Goal: Task Accomplishment & Management: Use online tool/utility

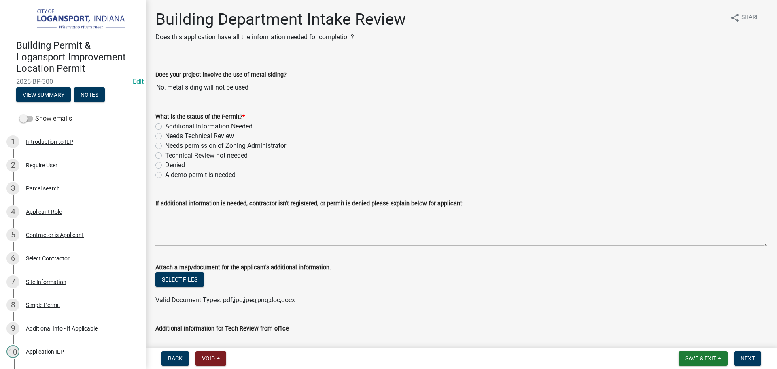
click at [165, 135] on label "Needs Technical Review" at bounding box center [199, 136] width 69 height 10
click at [165, 135] on input "Needs Technical Review" at bounding box center [167, 133] width 5 height 5
radio input "true"
click at [165, 153] on label "Technical Review not needed" at bounding box center [206, 156] width 83 height 10
click at [165, 153] on input "Technical Review not needed" at bounding box center [167, 153] width 5 height 5
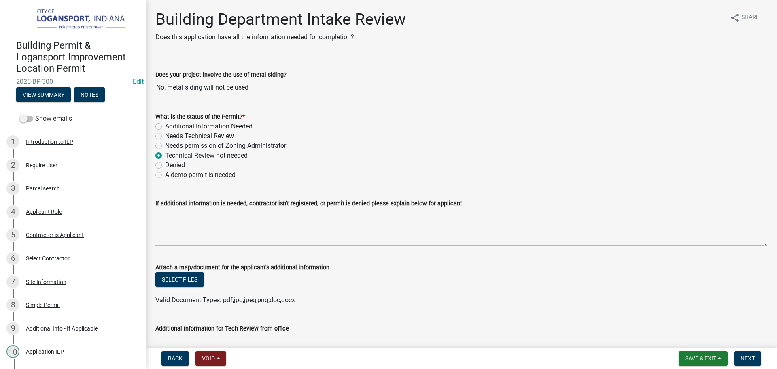
radio input "true"
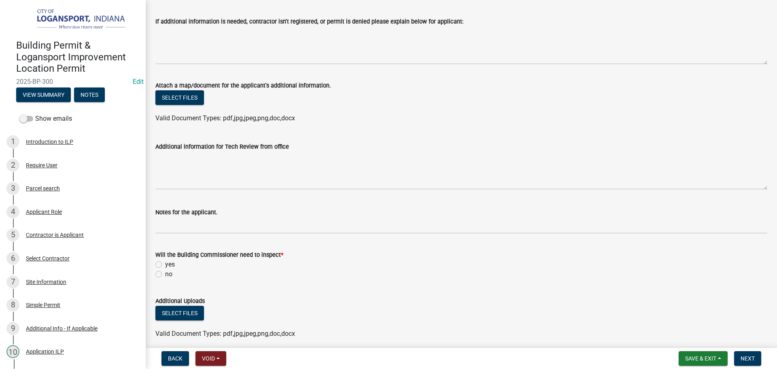
scroll to position [202, 0]
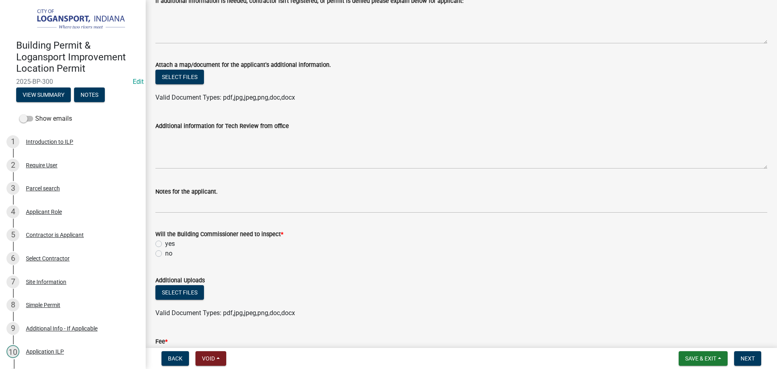
click at [165, 242] on label "yes" at bounding box center [170, 244] width 10 height 10
click at [165, 242] on input "yes" at bounding box center [167, 241] width 5 height 5
radio input "true"
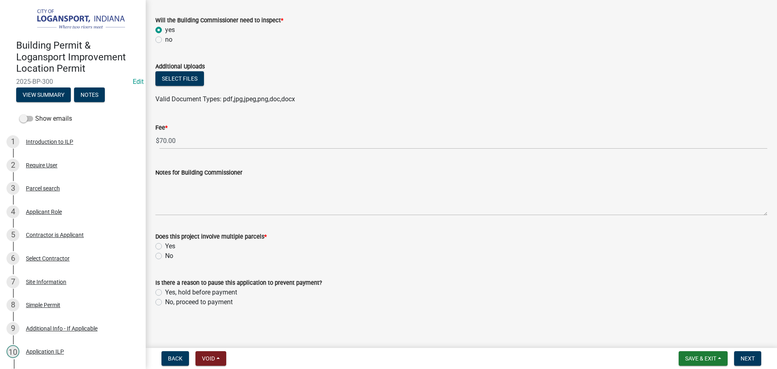
scroll to position [417, 0]
click at [165, 253] on label "No" at bounding box center [169, 255] width 8 height 10
click at [165, 253] on input "No" at bounding box center [167, 252] width 5 height 5
radio input "true"
click at [165, 302] on label "No, proceed to payment" at bounding box center [199, 301] width 68 height 10
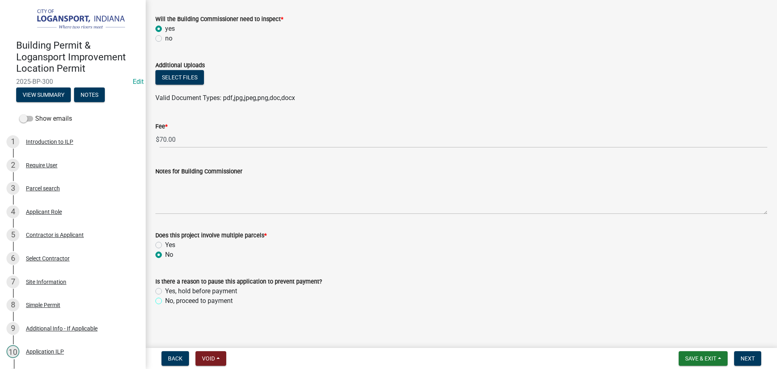
click at [165, 301] on input "No, proceed to payment" at bounding box center [167, 298] width 5 height 5
radio input "true"
click at [751, 361] on span "Next" at bounding box center [748, 358] width 14 height 6
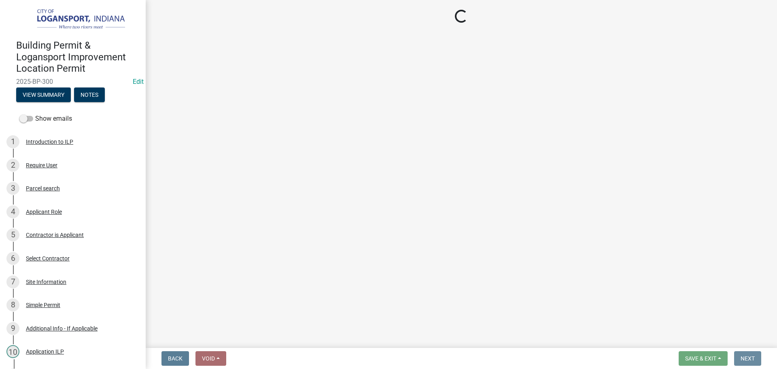
scroll to position [0, 0]
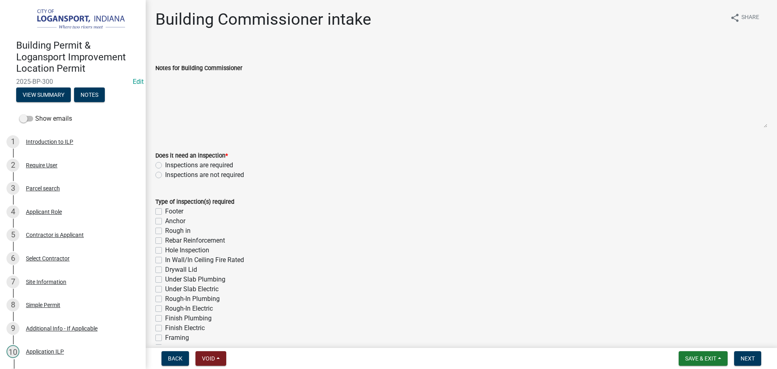
click at [165, 163] on label "Inspections are required" at bounding box center [199, 165] width 68 height 10
click at [165, 163] on input "Inspections are required" at bounding box center [167, 162] width 5 height 5
radio input "true"
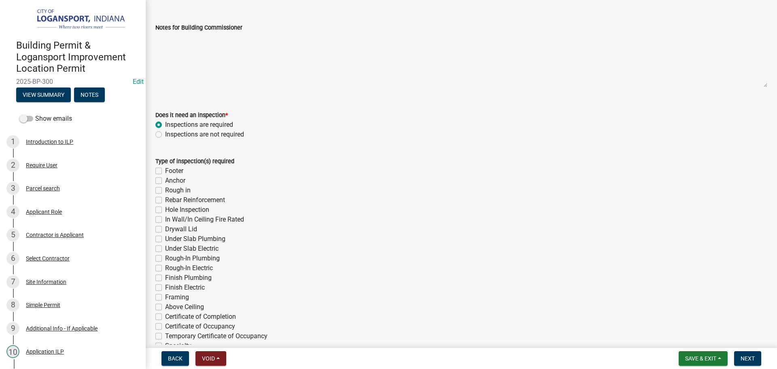
click at [165, 210] on label "Hole Inspection" at bounding box center [187, 210] width 44 height 10
click at [165, 210] on input "Hole Inspection" at bounding box center [167, 207] width 5 height 5
checkbox input "true"
checkbox input "false"
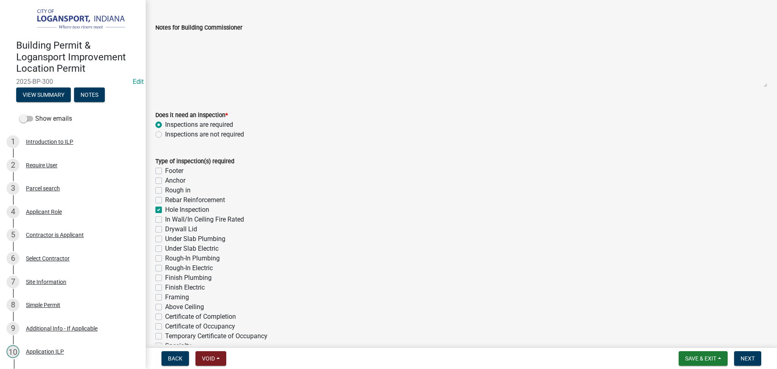
checkbox input "false"
checkbox input "true"
checkbox input "false"
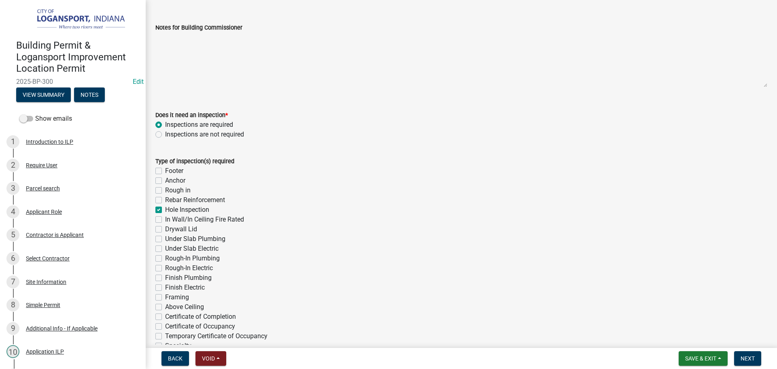
checkbox input "false"
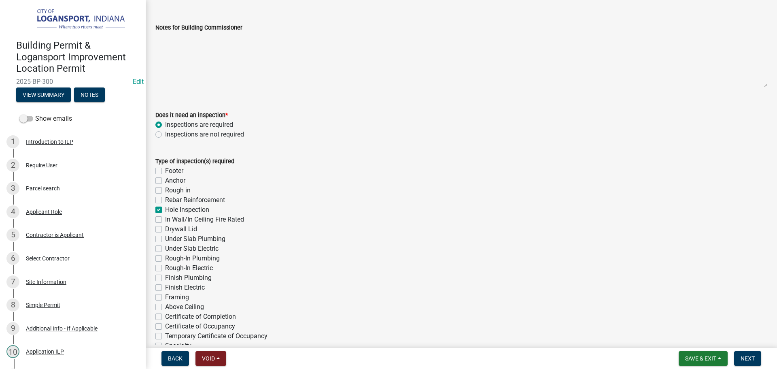
checkbox input "false"
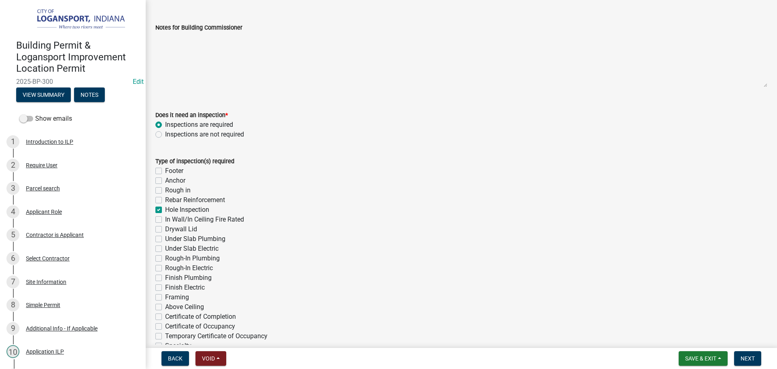
checkbox input "false"
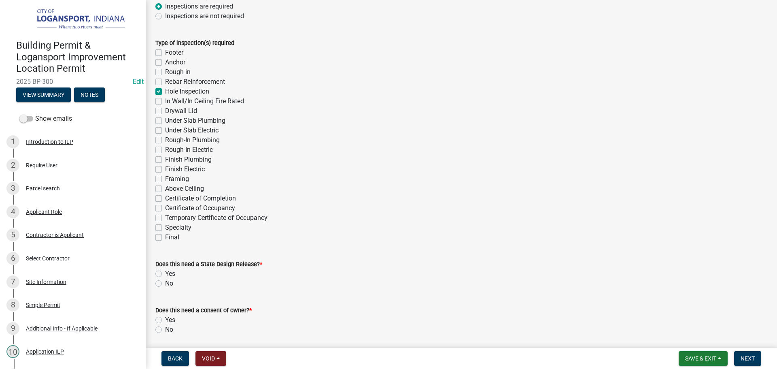
scroll to position [202, 0]
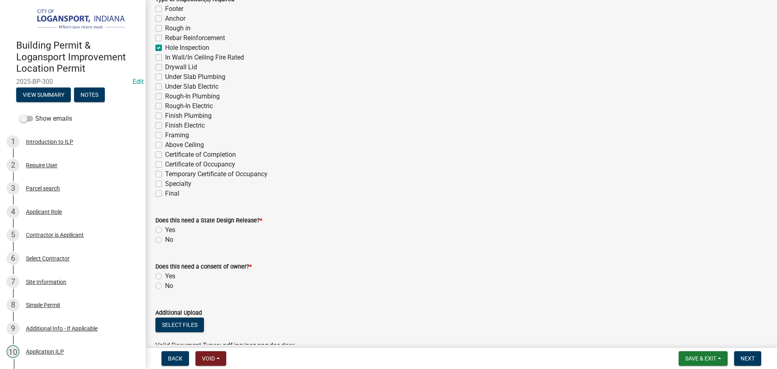
click at [165, 192] on label "Final" at bounding box center [172, 194] width 14 height 10
click at [165, 192] on input "Final" at bounding box center [167, 191] width 5 height 5
checkbox input "true"
checkbox input "false"
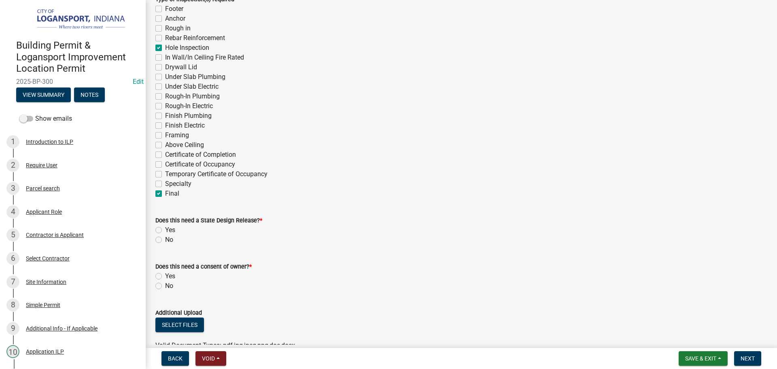
checkbox input "false"
checkbox input "true"
checkbox input "false"
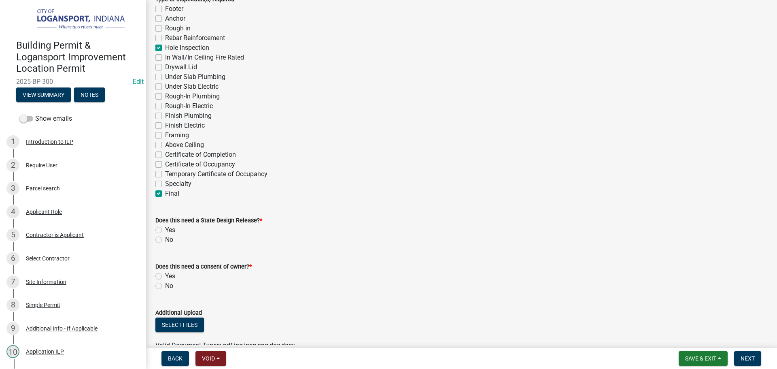
checkbox input "false"
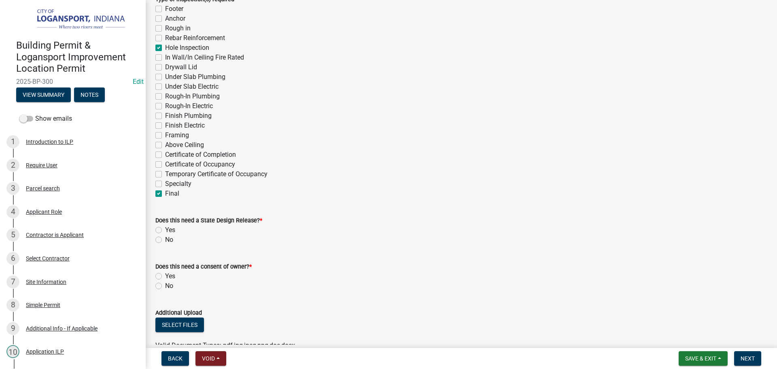
checkbox input "false"
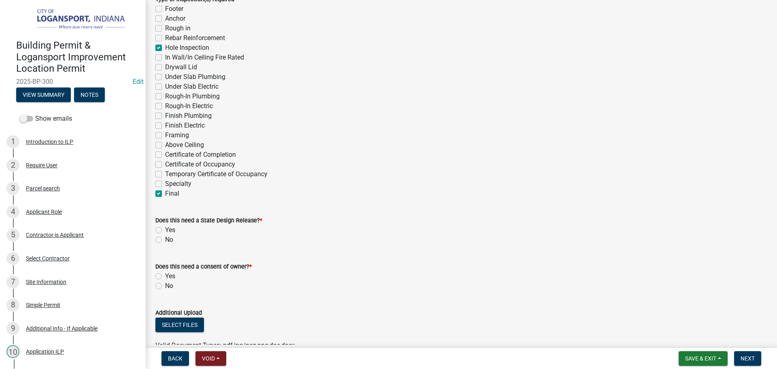
checkbox input "false"
checkbox input "true"
click at [165, 239] on label "No" at bounding box center [169, 240] width 8 height 10
click at [165, 239] on input "No" at bounding box center [167, 237] width 5 height 5
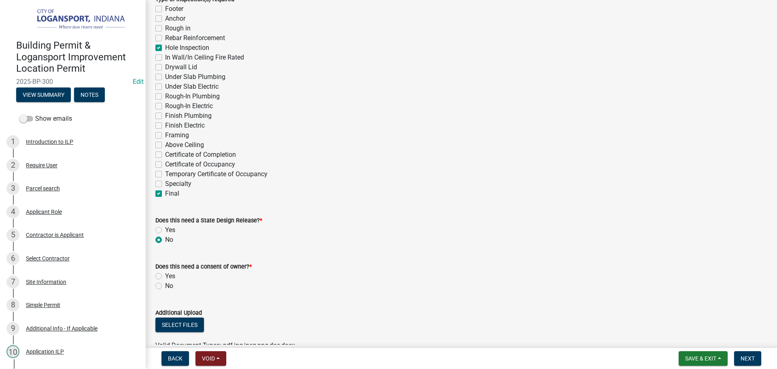
radio input "true"
click at [165, 288] on label "No" at bounding box center [169, 286] width 8 height 10
click at [165, 286] on input "No" at bounding box center [167, 283] width 5 height 5
radio input "true"
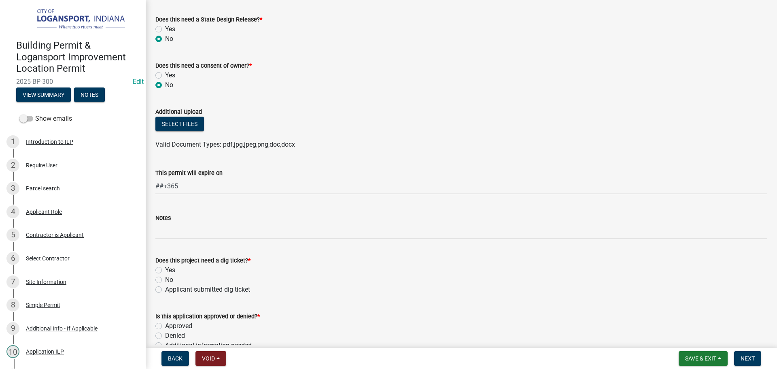
scroll to position [486, 0]
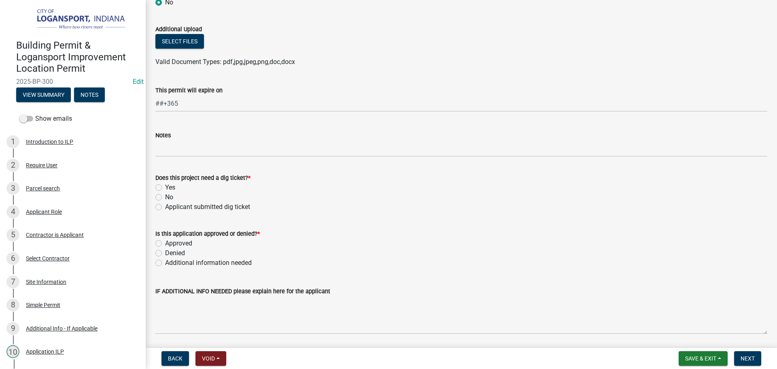
click at [165, 199] on label "No" at bounding box center [169, 197] width 8 height 10
click at [165, 198] on input "No" at bounding box center [167, 194] width 5 height 5
radio input "true"
click at [165, 207] on label "Applicant submitted dig ticket" at bounding box center [207, 207] width 85 height 10
click at [165, 207] on input "Applicant submitted dig ticket" at bounding box center [167, 204] width 5 height 5
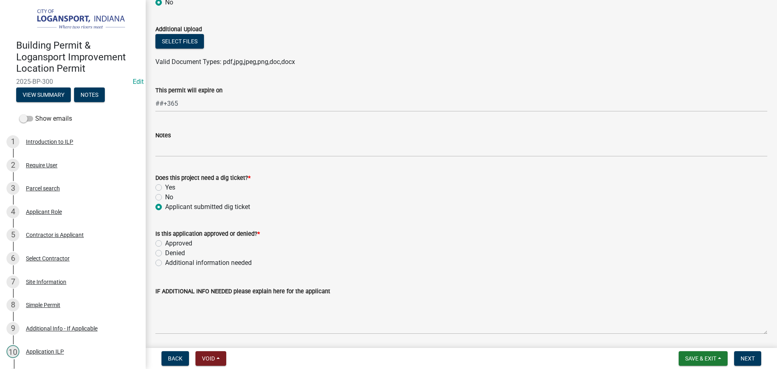
radio input "true"
drag, startPoint x: 160, startPoint y: 242, endPoint x: 164, endPoint y: 241, distance: 4.2
click at [165, 242] on label "Approved" at bounding box center [178, 243] width 27 height 10
click at [165, 242] on input "Approved" at bounding box center [167, 240] width 5 height 5
radio input "true"
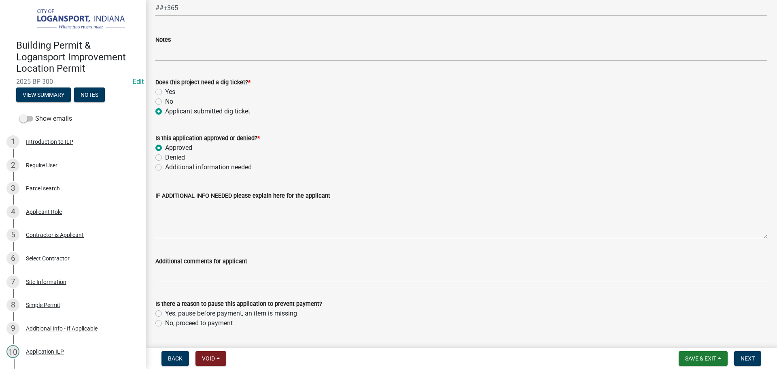
scroll to position [603, 0]
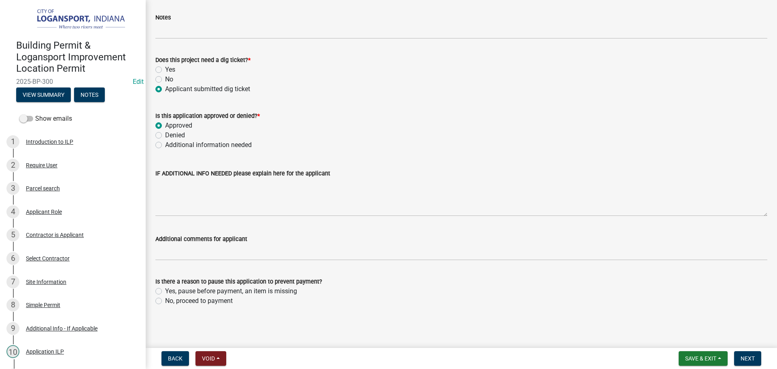
click at [165, 300] on label "No, proceed to payment" at bounding box center [199, 301] width 68 height 10
click at [165, 300] on input "No, proceed to payment" at bounding box center [167, 298] width 5 height 5
radio input "true"
click at [757, 359] on button "Next" at bounding box center [747, 358] width 27 height 15
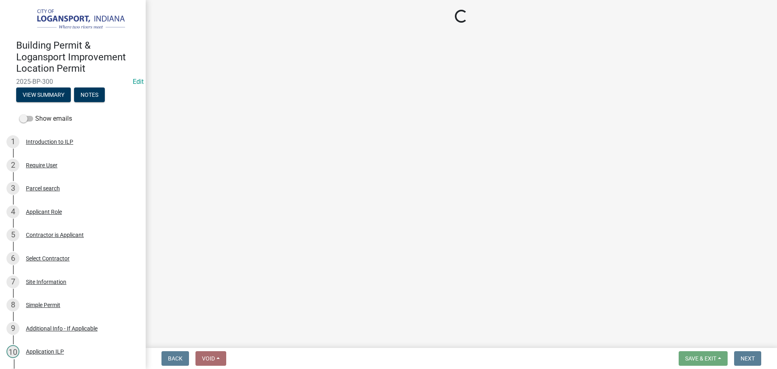
select select "3: 3"
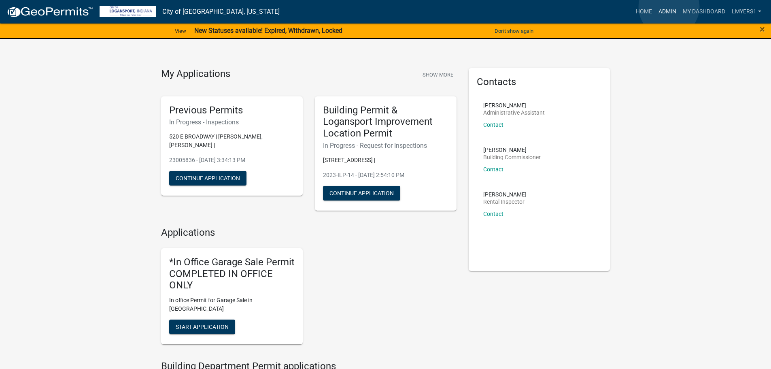
click at [669, 7] on link "Admin" at bounding box center [667, 11] width 24 height 15
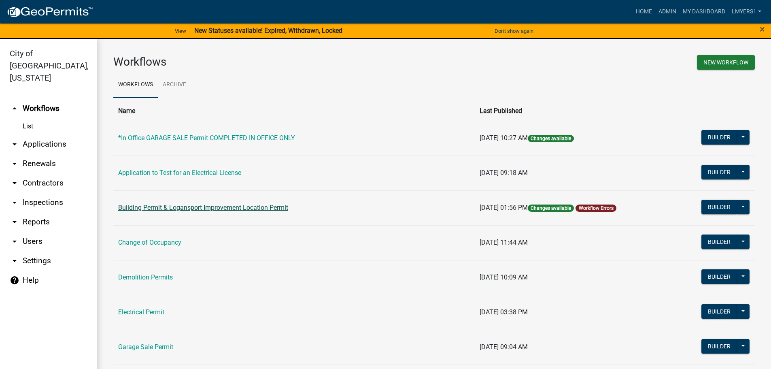
click at [217, 208] on link "Building Permit & Logansport Improvement Location Permit" at bounding box center [203, 208] width 170 height 8
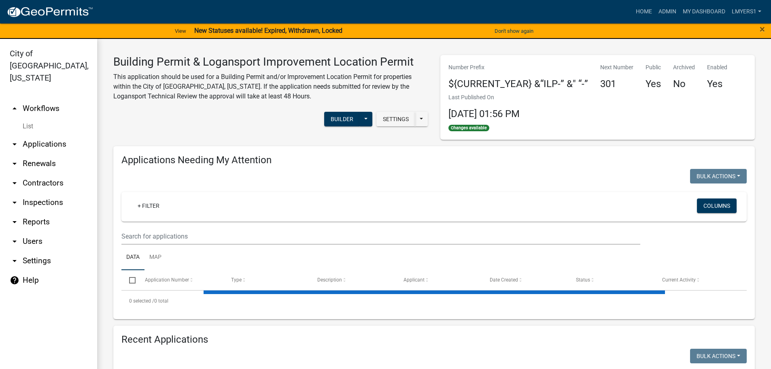
select select "3: 100"
click at [344, 115] on button "Builder" at bounding box center [342, 119] width 36 height 15
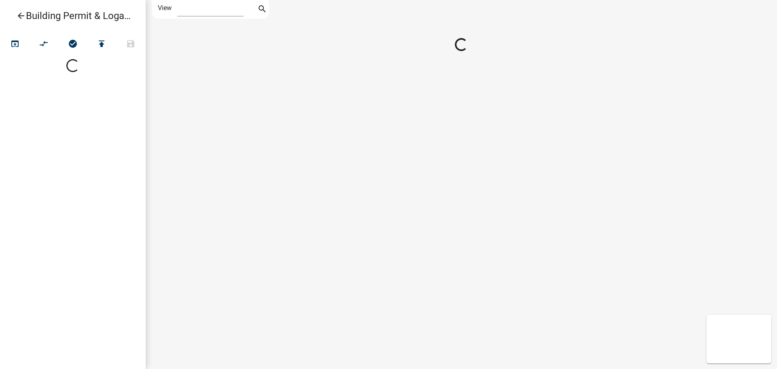
select select "1"
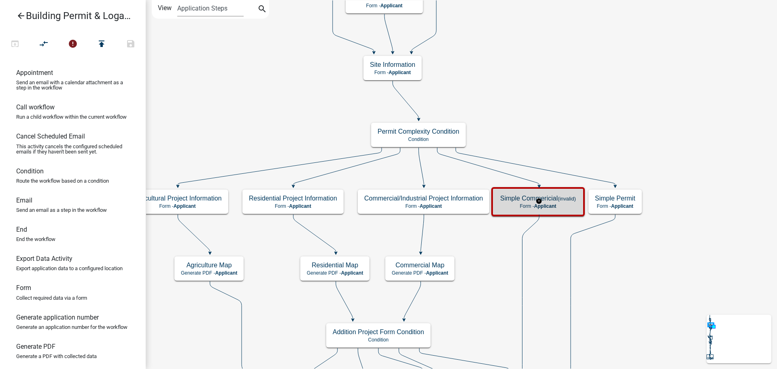
click at [518, 201] on h5 "Simple Commericial (invalid)" at bounding box center [538, 198] width 76 height 8
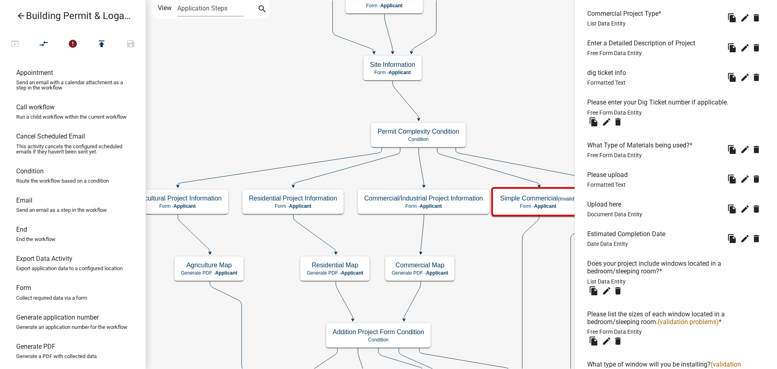
scroll to position [324, 0]
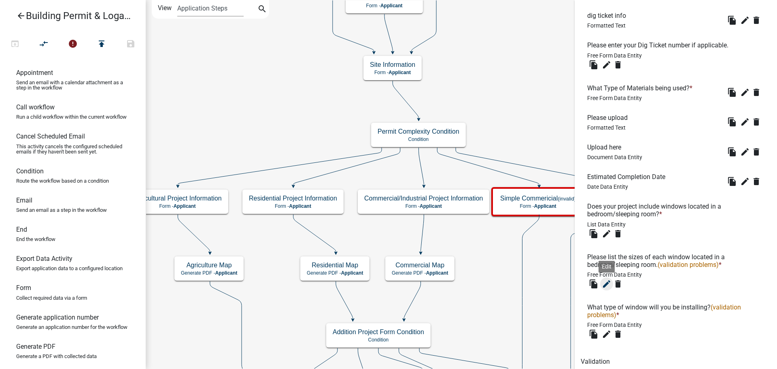
click at [604, 284] on icon "edit" at bounding box center [607, 284] width 10 height 10
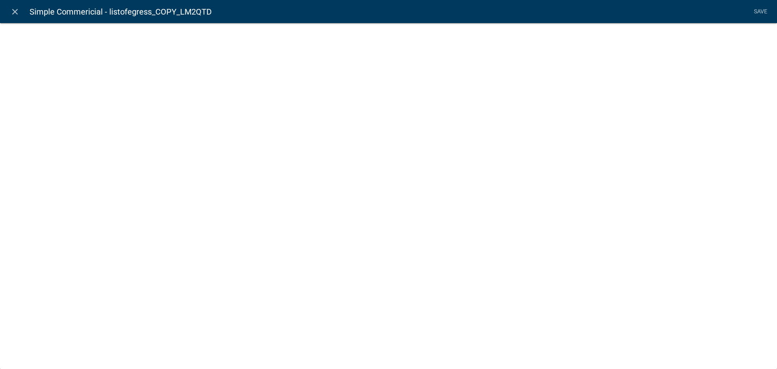
select select
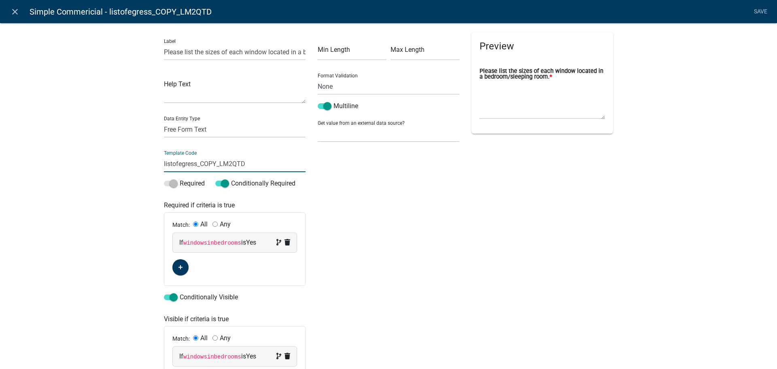
drag, startPoint x: 245, startPoint y: 163, endPoint x: 199, endPoint y: 168, distance: 46.4
click at [199, 168] on input "listofegress_COPY_LM2QTD" at bounding box center [235, 163] width 142 height 17
type input "listofegress_simplecom"
click at [757, 11] on li "Save" at bounding box center [760, 11] width 20 height 15
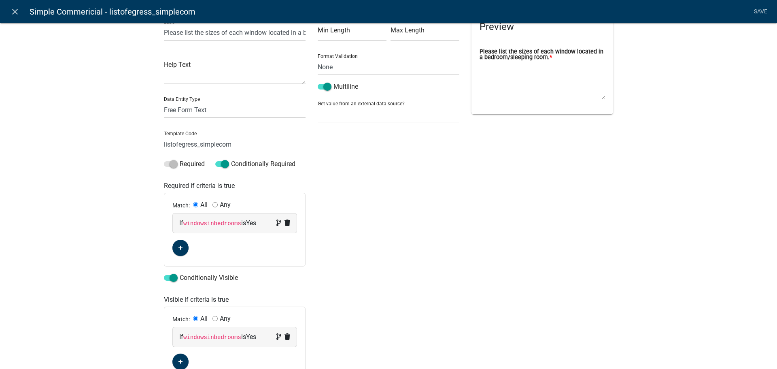
scroll to position [0, 0]
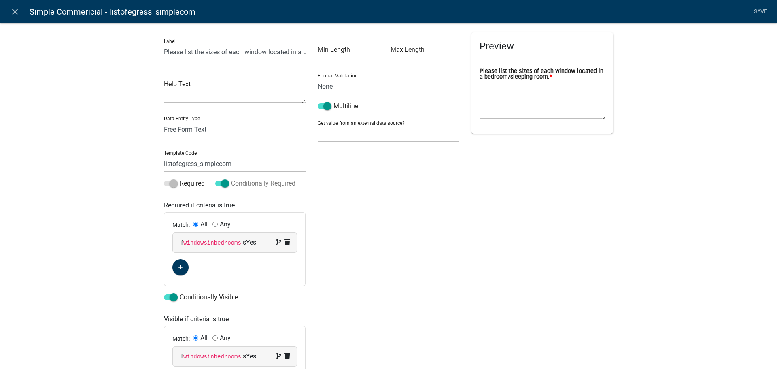
click at [222, 184] on span at bounding box center [222, 184] width 14 height 6
click at [231, 178] on input "Conditionally Required" at bounding box center [231, 178] width 0 height 0
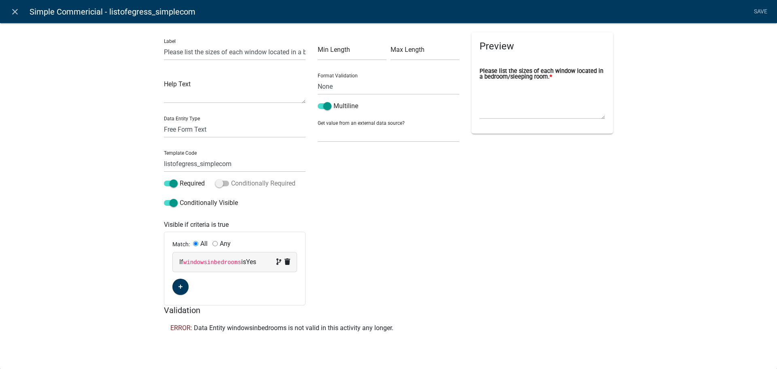
click at [222, 184] on span at bounding box center [222, 184] width 14 height 6
click at [231, 178] on input "Conditionally Required" at bounding box center [231, 178] width 0 height 0
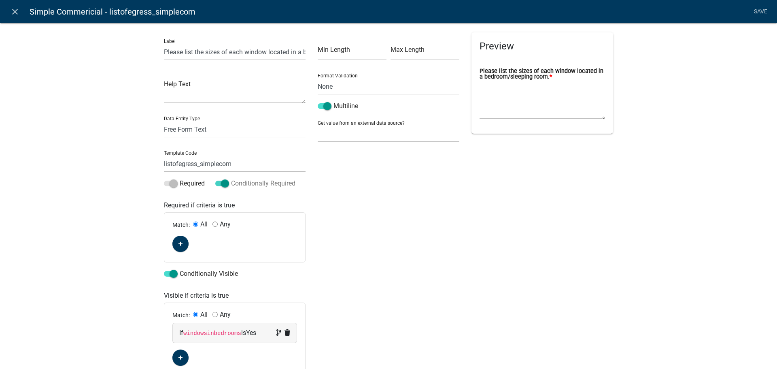
click at [222, 184] on span at bounding box center [222, 184] width 14 height 6
click at [231, 178] on input "Conditionally Required" at bounding box center [231, 178] width 0 height 0
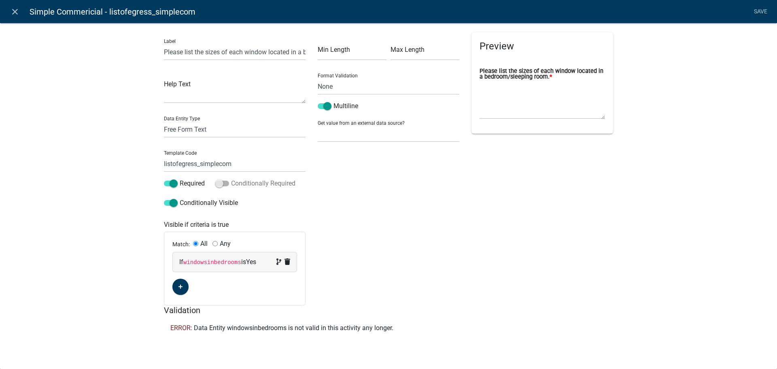
click at [222, 184] on span at bounding box center [222, 184] width 14 height 6
click at [231, 178] on input "Conditionally Required" at bounding box center [231, 178] width 0 height 0
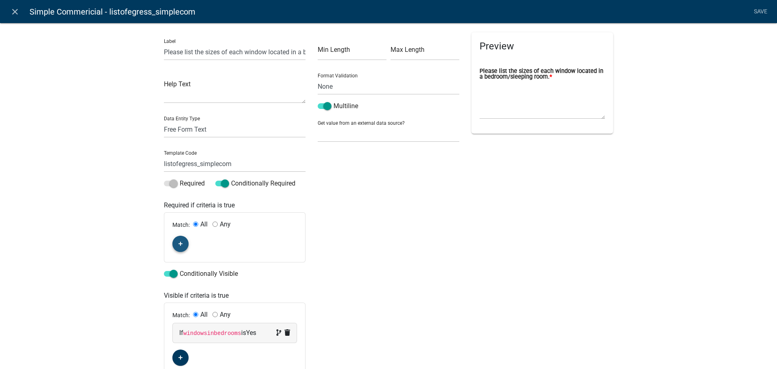
click at [179, 239] on button "button" at bounding box center [180, 244] width 16 height 16
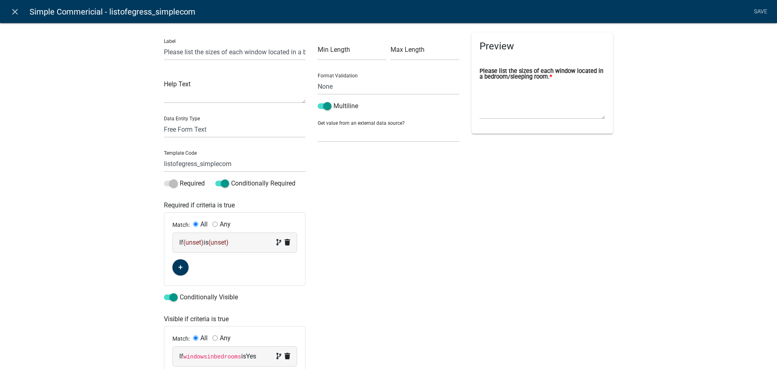
click at [191, 240] on span "(unset)" at bounding box center [193, 242] width 20 height 8
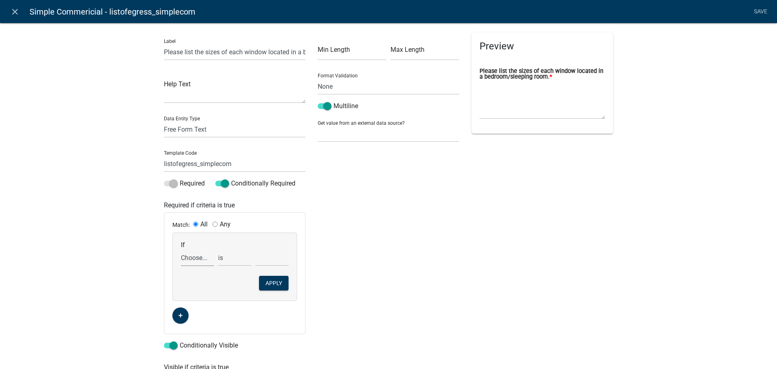
click at [188, 258] on select "Choose... 811digging 811digticketres_COPY_0TVF3X addcontractor1 addcontractor1c…" at bounding box center [197, 257] width 33 height 17
click at [16, 12] on icon "close" at bounding box center [15, 12] width 10 height 10
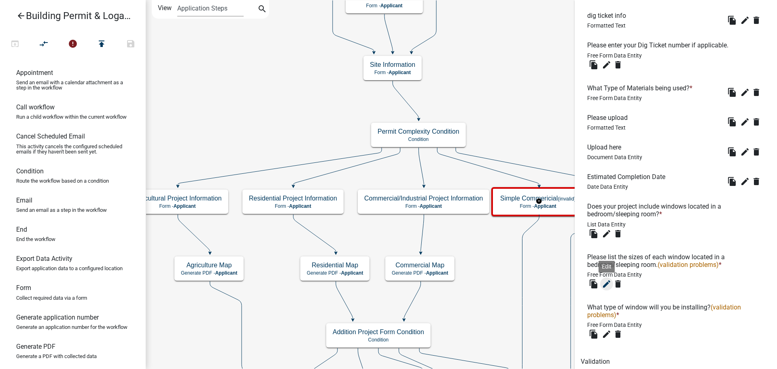
click at [610, 283] on icon "edit" at bounding box center [607, 284] width 10 height 10
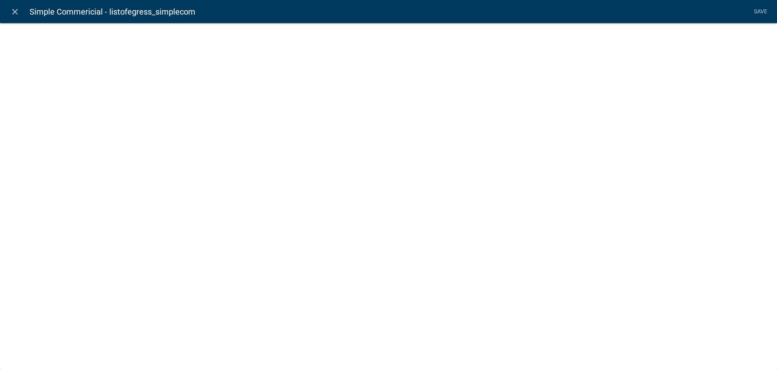
select select
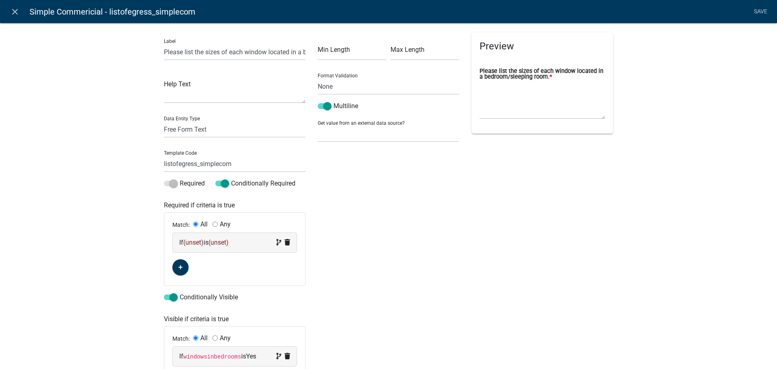
click at [195, 242] on span "(unset)" at bounding box center [193, 242] width 20 height 8
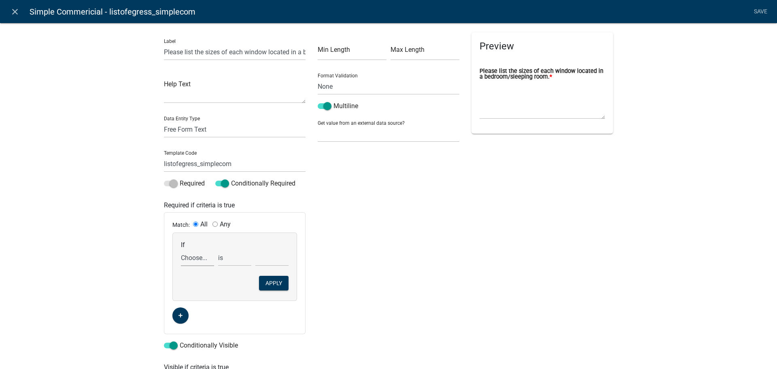
click at [191, 254] on select "Choose... 811digging 811digticketres_COPY_0TVF3X addcontractor1 addcontractor1c…" at bounding box center [197, 257] width 33 height 17
select select "258: windowsinbedrooms_COPY_CVR0HE"
click at [181, 249] on select "Choose... 811digging 811digticketres_COPY_0TVF3X addcontractor1 addcontractor1c…" at bounding box center [197, 257] width 33 height 17
click at [198, 259] on select "Choose... 811digging 811digticketres_COPY_0TVF3X addcontractor1 addcontractor1c…" at bounding box center [197, 257] width 33 height 17
click at [104, 166] on div "Label Please list the sizes of each window located in a bedroom/sleeping room. …" at bounding box center [388, 249] width 777 height 478
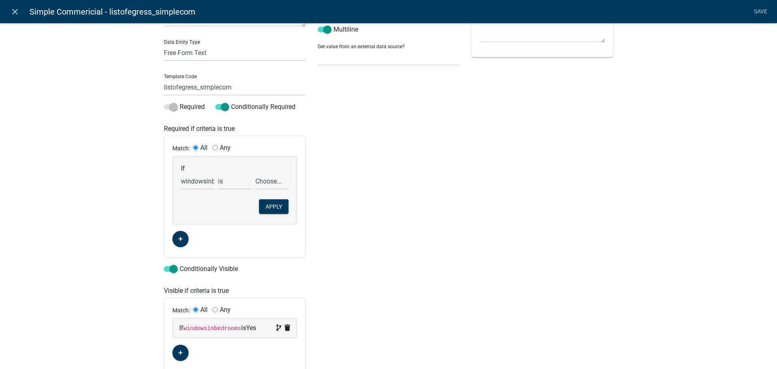
scroll to position [81, 0]
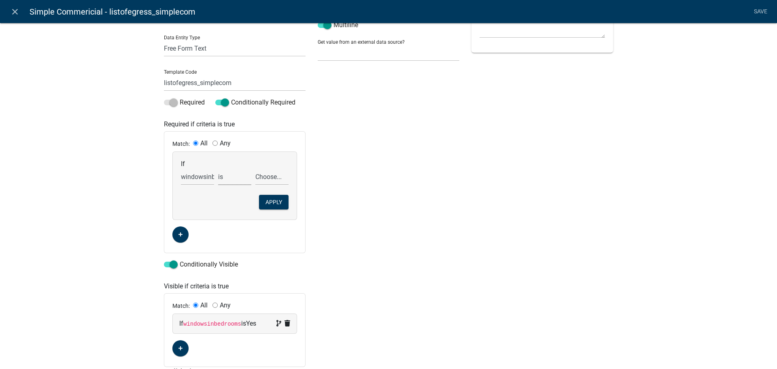
click at [231, 177] on select "is is not exists does not exist is greater than is less than contains does not …" at bounding box center [234, 176] width 33 height 17
click at [187, 172] on select "Choose... 811digging 811digticketres_COPY_0TVF3X addcontractor1 addcontractor1c…" at bounding box center [197, 176] width 33 height 17
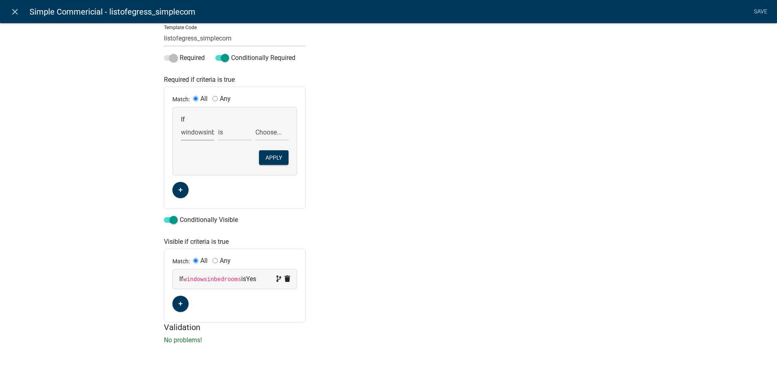
scroll to position [126, 0]
click at [352, 186] on div "Min Length Max Length Format Validation None Email PhoneNumber Multiline Get va…" at bounding box center [389, 114] width 154 height 415
click at [17, 13] on icon "close" at bounding box center [15, 12] width 10 height 10
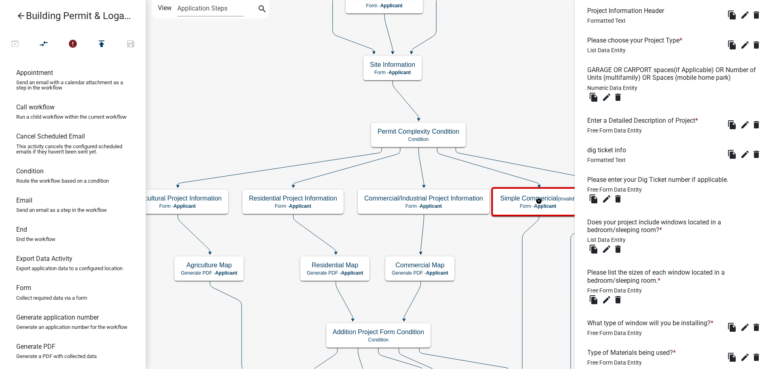
scroll to position [283, 0]
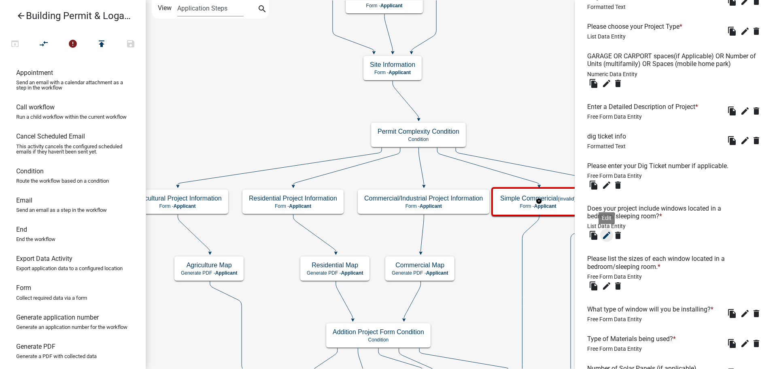
click at [606, 234] on icon "edit" at bounding box center [607, 235] width 10 height 10
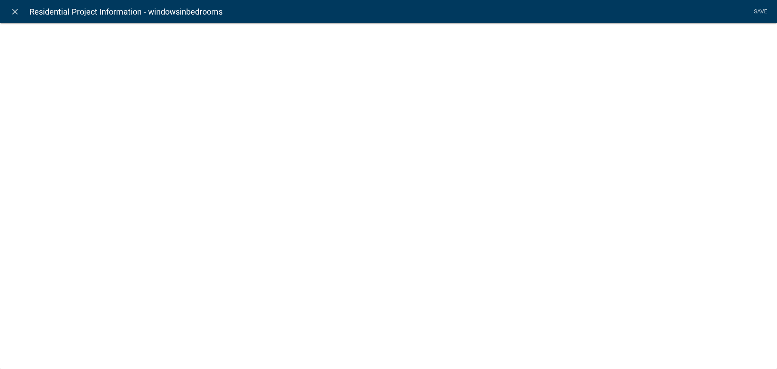
select select "list-data"
select select
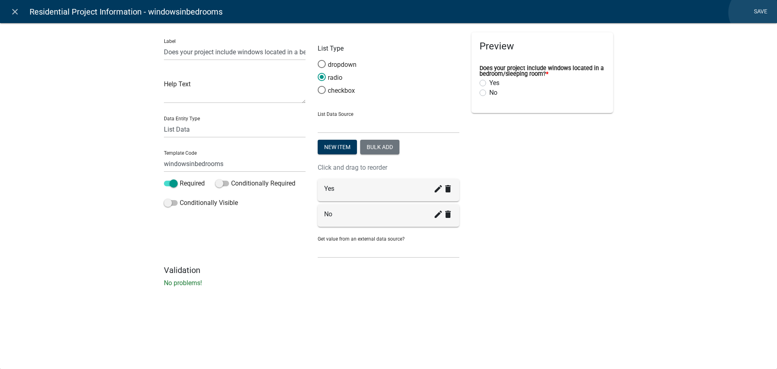
click at [754, 13] on link "Save" at bounding box center [760, 11] width 20 height 15
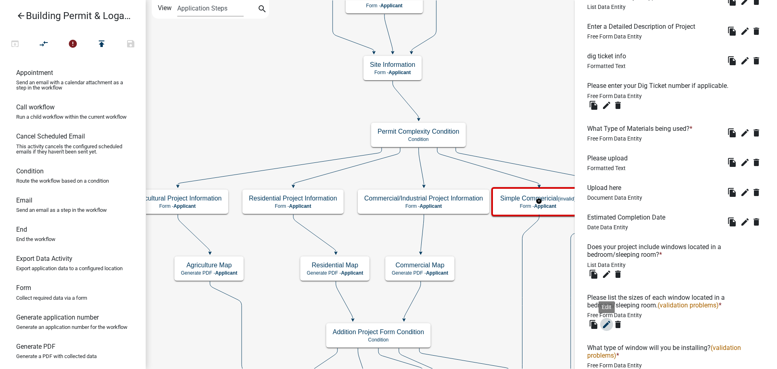
click at [605, 325] on icon "edit" at bounding box center [607, 324] width 10 height 10
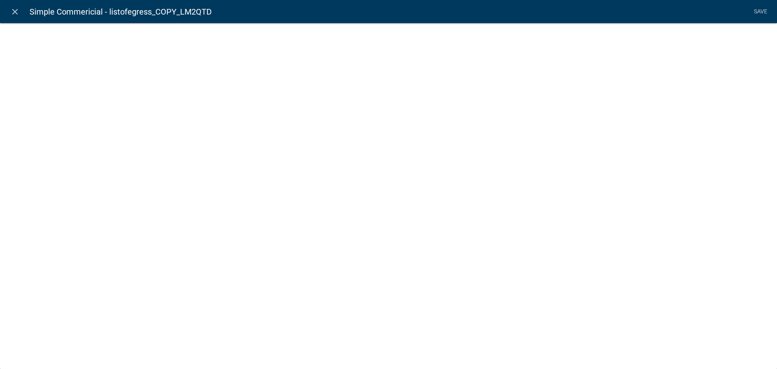
select select
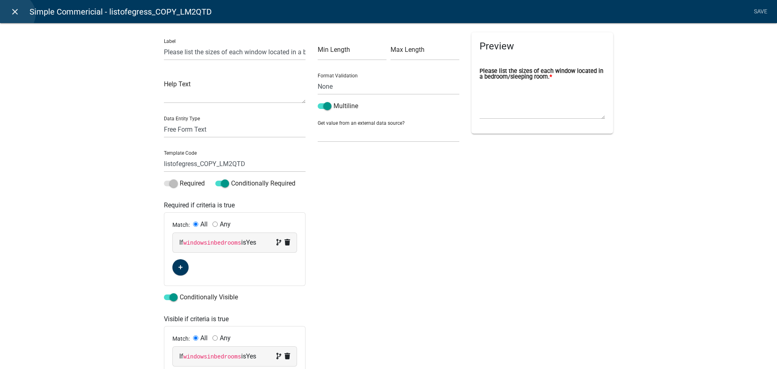
click at [15, 14] on icon "close" at bounding box center [15, 12] width 10 height 10
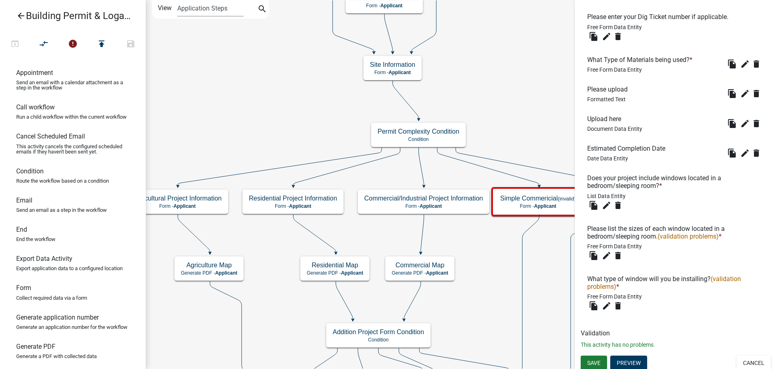
scroll to position [355, 0]
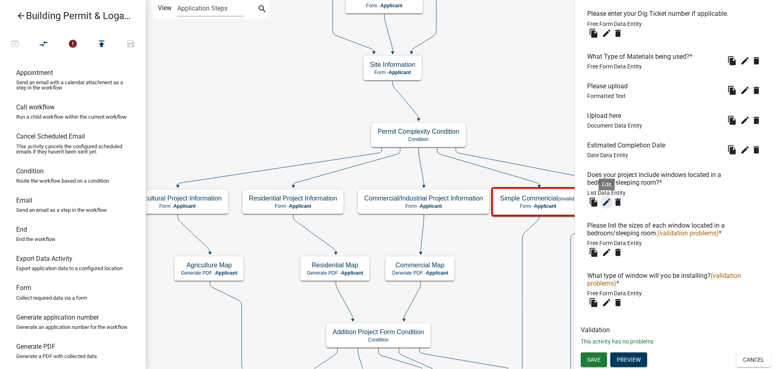
click at [607, 202] on icon "edit" at bounding box center [607, 202] width 10 height 10
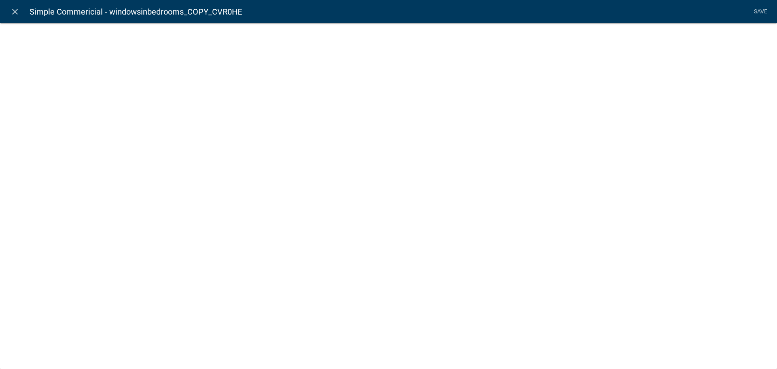
select select "list-data"
select select
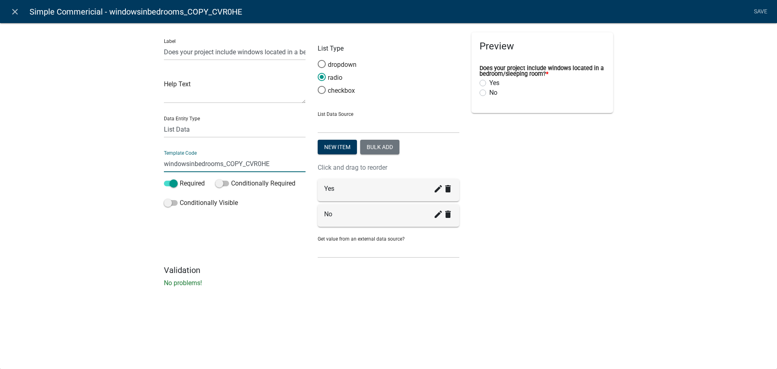
drag, startPoint x: 272, startPoint y: 162, endPoint x: 226, endPoint y: 168, distance: 45.7
click at [226, 168] on input "windowsinbedrooms_COPY_CVR0HE" at bounding box center [235, 163] width 142 height 17
type input "windowsinbedrooms_simplecom"
click at [761, 11] on li "Save" at bounding box center [760, 11] width 20 height 15
click at [13, 15] on icon "close" at bounding box center [15, 12] width 10 height 10
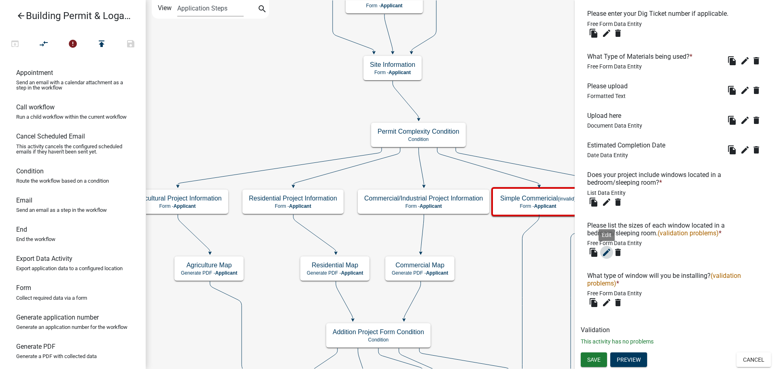
click at [611, 248] on icon "edit" at bounding box center [607, 252] width 10 height 10
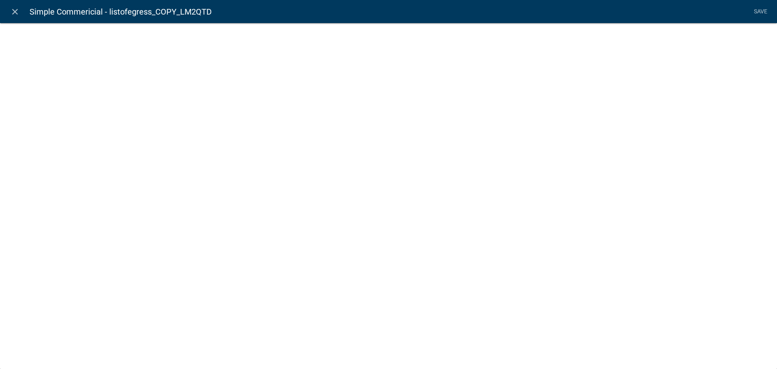
select select
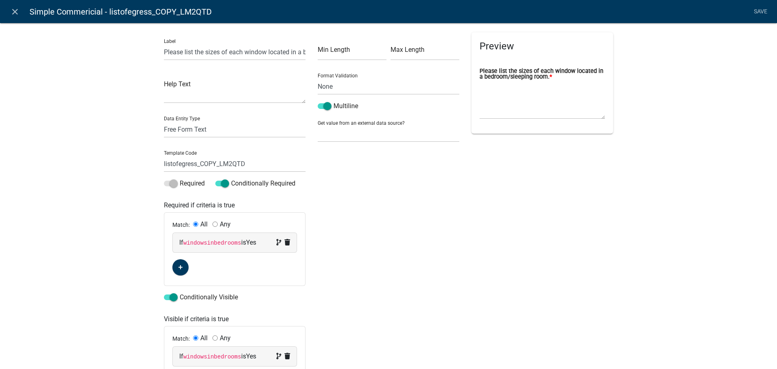
scroll to position [40, 0]
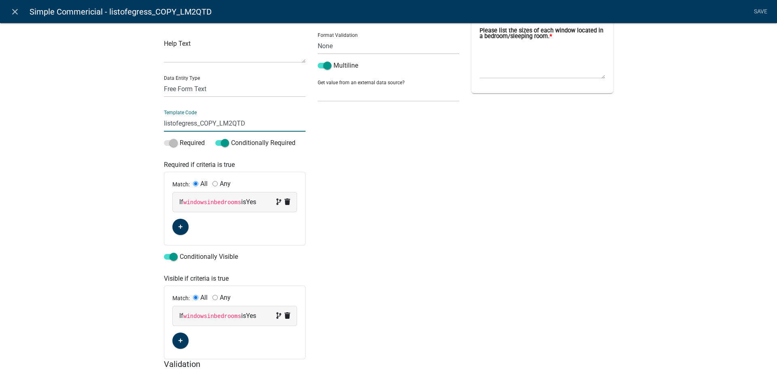
drag, startPoint x: 249, startPoint y: 122, endPoint x: 198, endPoint y: 127, distance: 52.0
click at [198, 127] on input "listofegress_COPY_LM2QTD" at bounding box center [235, 123] width 142 height 17
type input "listofegress_simplecom"
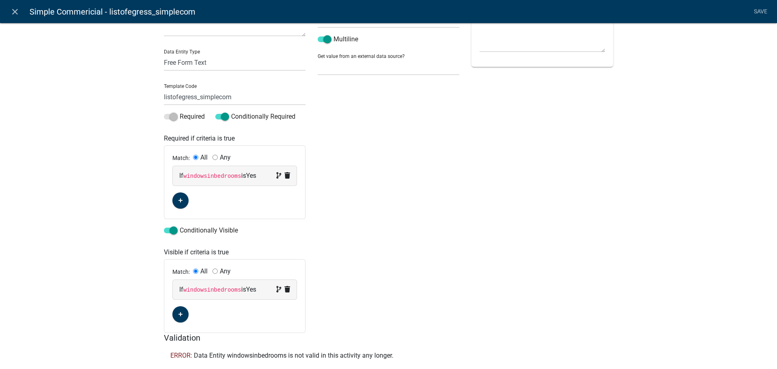
scroll to position [81, 0]
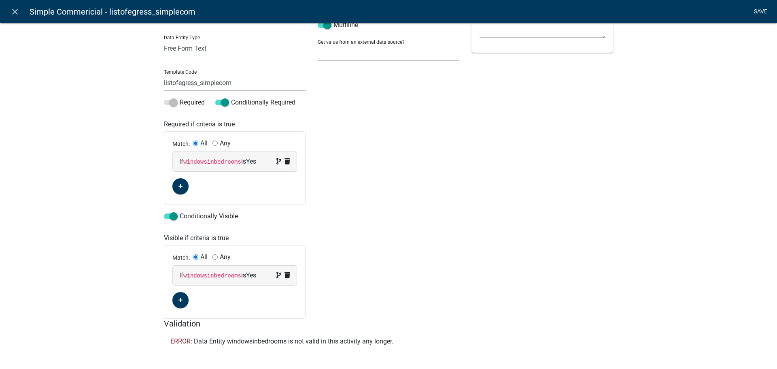
click at [763, 12] on link "Save" at bounding box center [760, 11] width 20 height 15
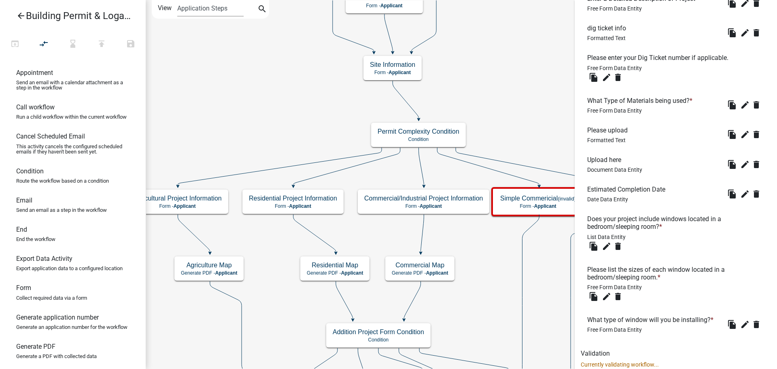
scroll to position [334, 0]
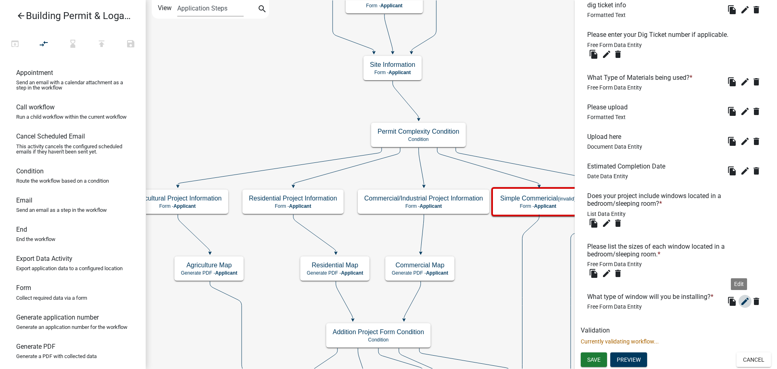
click at [740, 304] on icon "edit" at bounding box center [745, 301] width 10 height 10
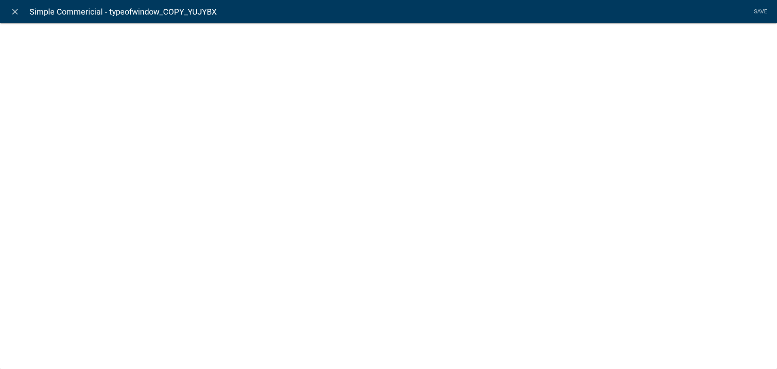
select select
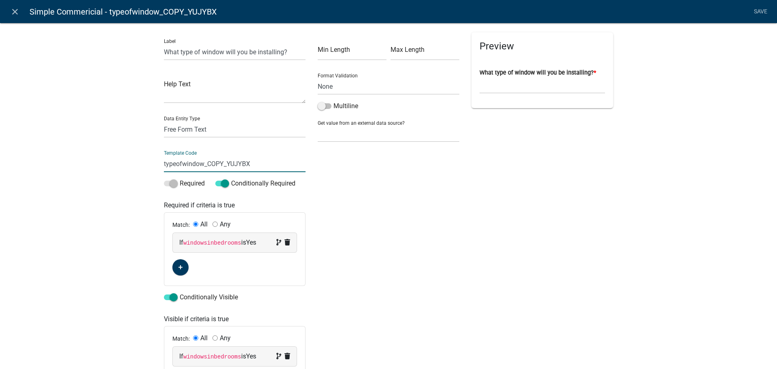
drag, startPoint x: 251, startPoint y: 163, endPoint x: 203, endPoint y: 166, distance: 47.8
click at [203, 166] on input "typeofwindow_COPY_YUJYBX" at bounding box center [235, 163] width 142 height 17
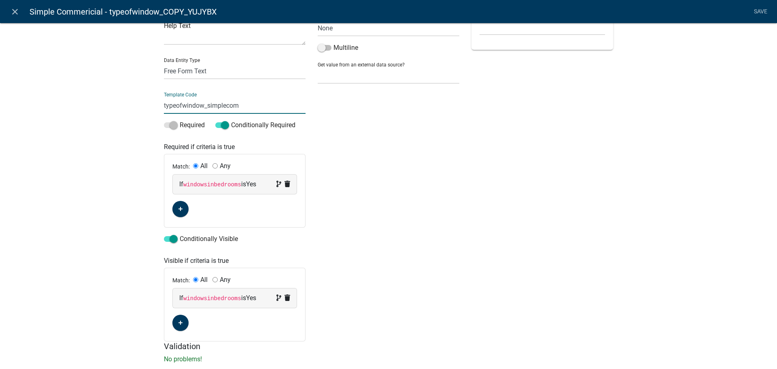
scroll to position [78, 0]
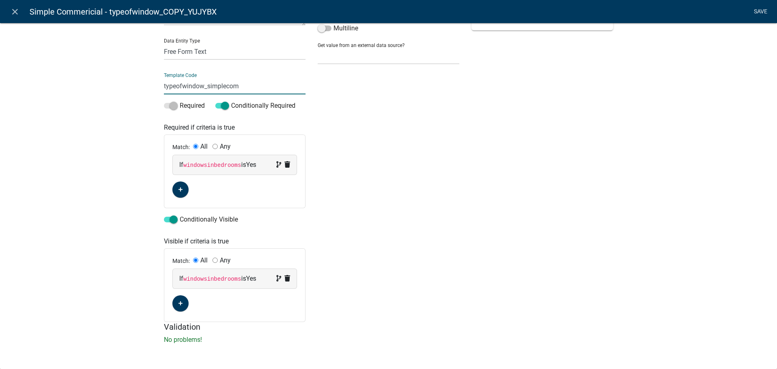
type input "typeofwindow_simplecom"
click at [758, 16] on li "Save" at bounding box center [760, 11] width 20 height 15
click at [757, 11] on link "Save" at bounding box center [760, 11] width 20 height 15
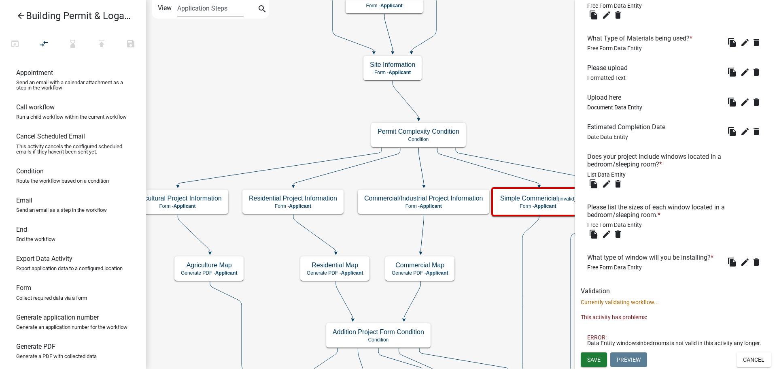
scroll to position [379, 0]
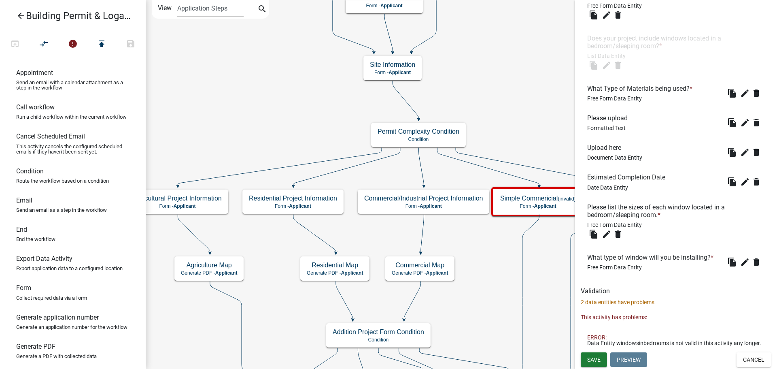
drag, startPoint x: 610, startPoint y: 156, endPoint x: 612, endPoint y: -45, distance: 200.4
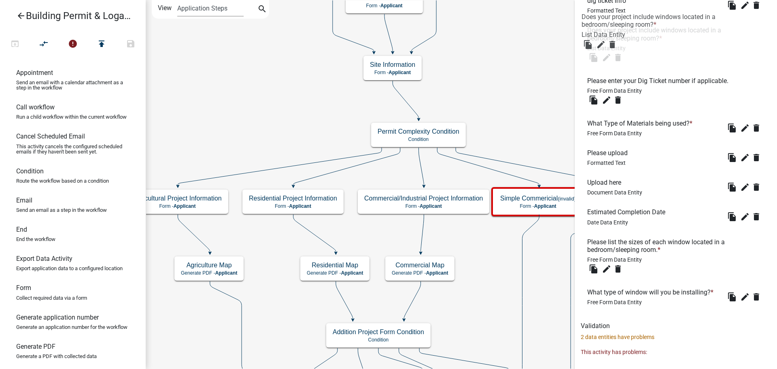
drag, startPoint x: 650, startPoint y: 71, endPoint x: 644, endPoint y: 5, distance: 65.8
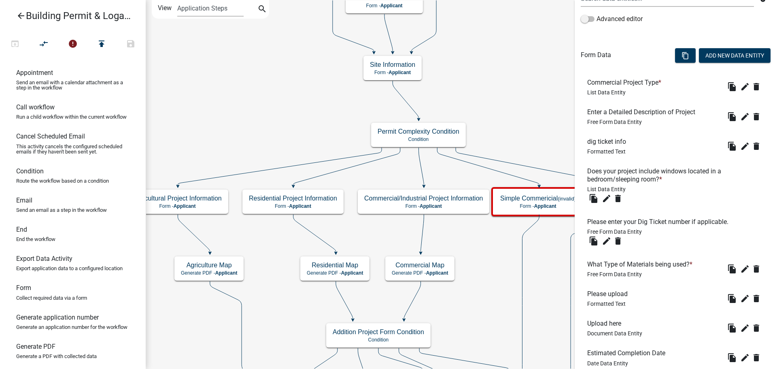
scroll to position [177, 0]
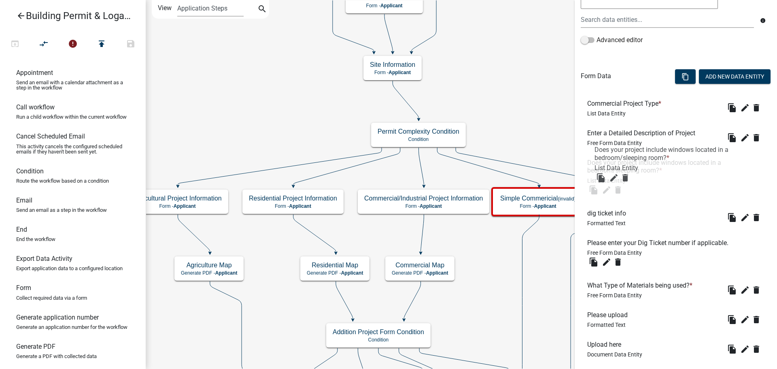
drag, startPoint x: 642, startPoint y: 197, endPoint x: 649, endPoint y: 154, distance: 43.5
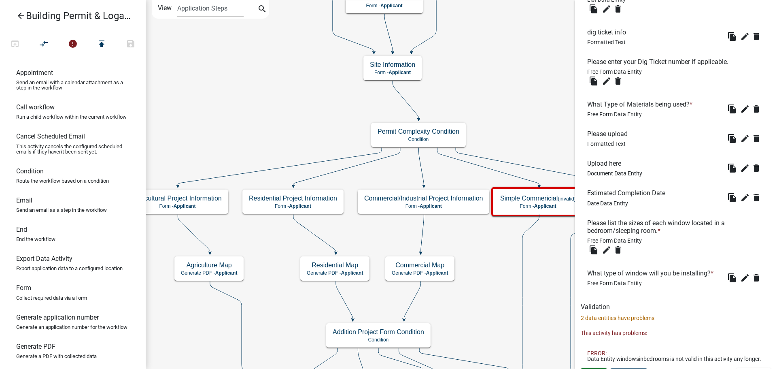
scroll to position [379, 0]
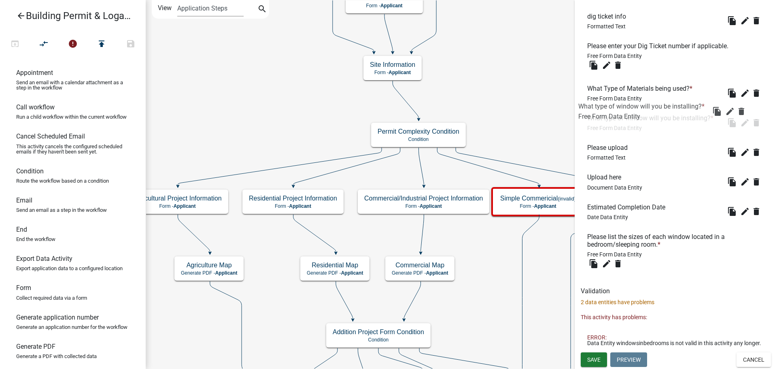
drag, startPoint x: 614, startPoint y: 248, endPoint x: 598, endPoint y: 111, distance: 137.7
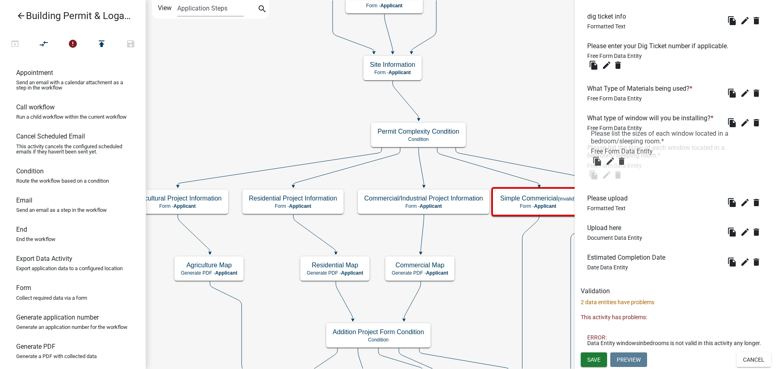
drag, startPoint x: 619, startPoint y: 239, endPoint x: 623, endPoint y: 141, distance: 98.0
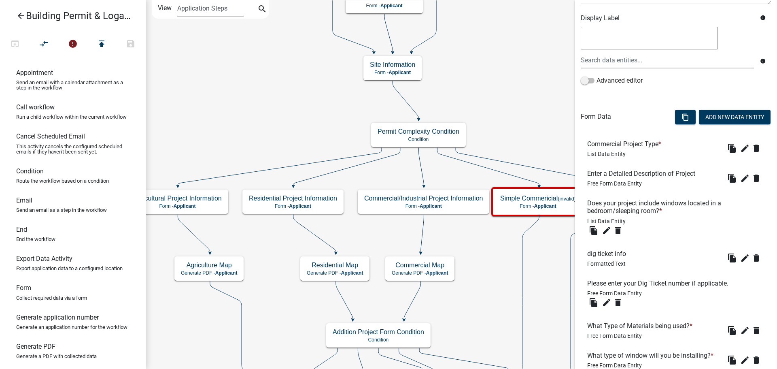
scroll to position [177, 0]
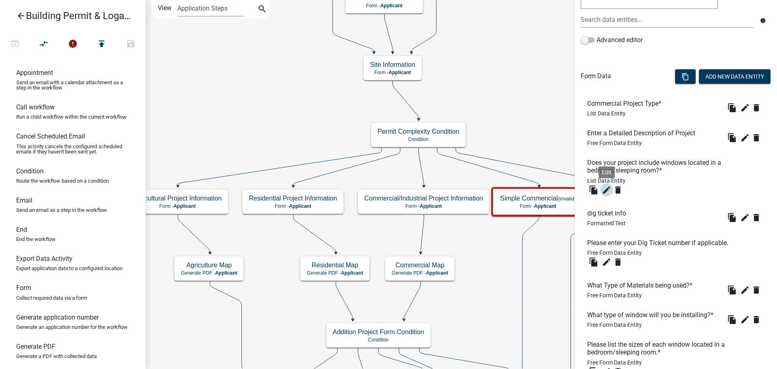
click at [605, 191] on icon "edit" at bounding box center [607, 190] width 10 height 10
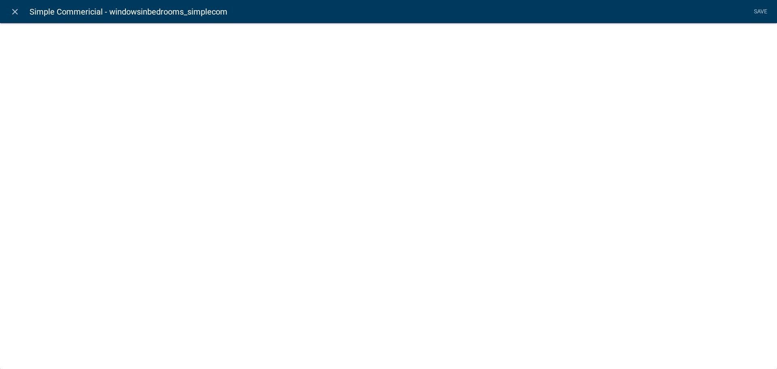
select select "list-data"
select select
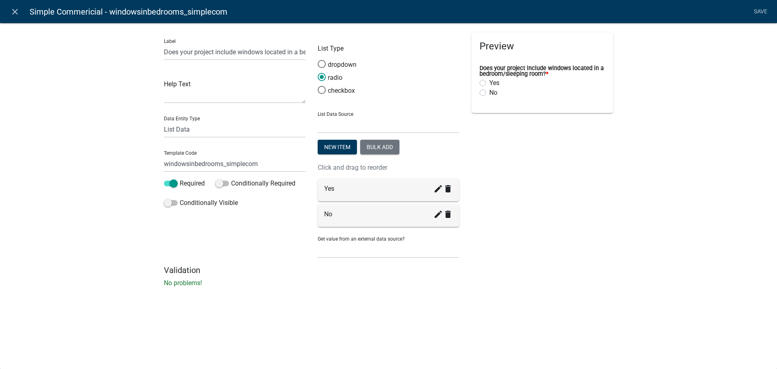
drag, startPoint x: 18, startPoint y: 14, endPoint x: 118, endPoint y: 38, distance: 102.9
click at [20, 14] on link "close" at bounding box center [14, 11] width 17 height 17
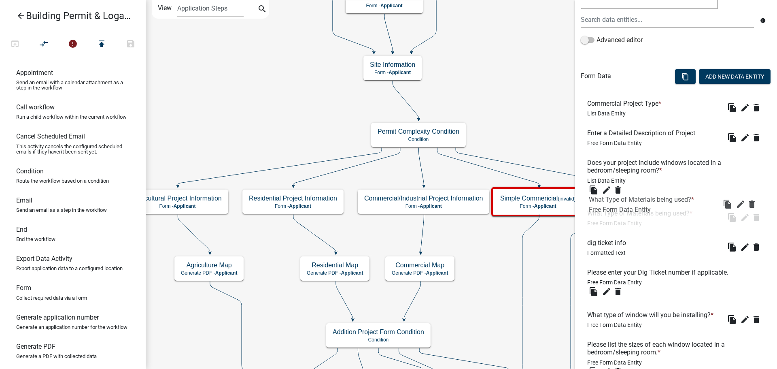
drag, startPoint x: 627, startPoint y: 280, endPoint x: 621, endPoint y: 202, distance: 78.8
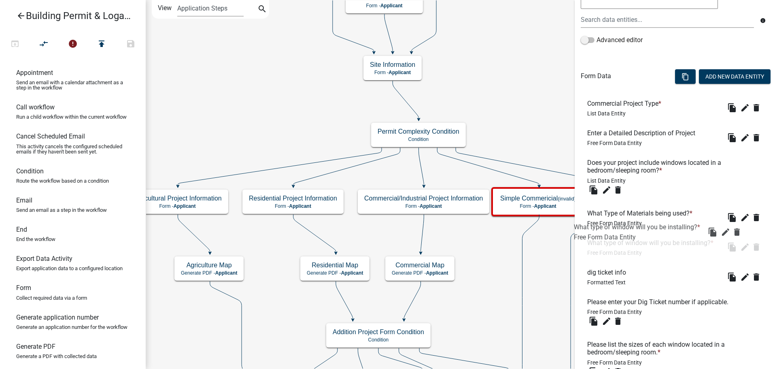
drag, startPoint x: 623, startPoint y: 323, endPoint x: 605, endPoint y: 248, distance: 77.4
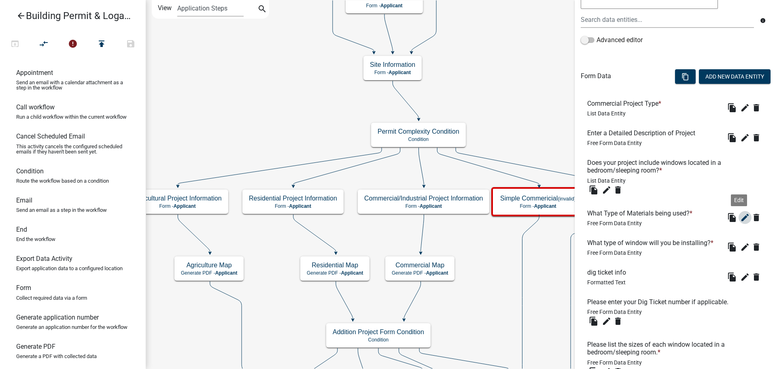
click at [740, 219] on icon "edit" at bounding box center [745, 217] width 10 height 10
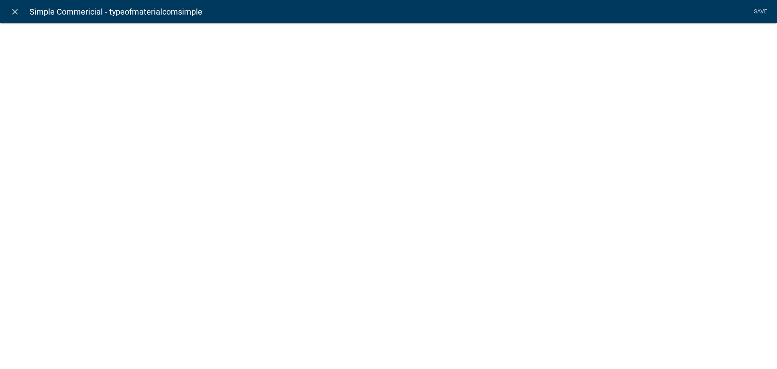
select select
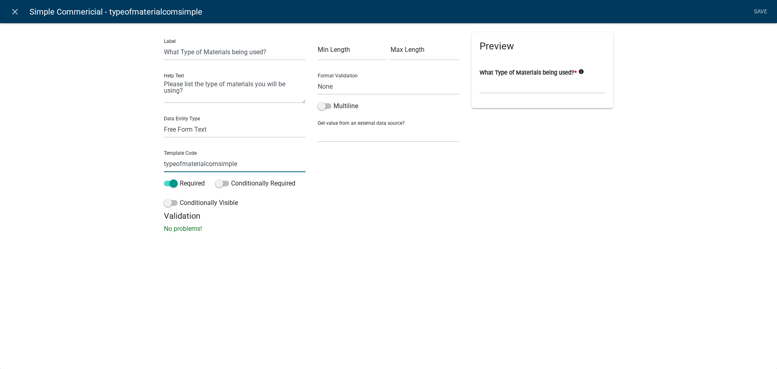
click at [206, 164] on input "typeofmaterialcomsimple" at bounding box center [235, 163] width 142 height 17
click at [13, 9] on icon "close" at bounding box center [15, 12] width 10 height 10
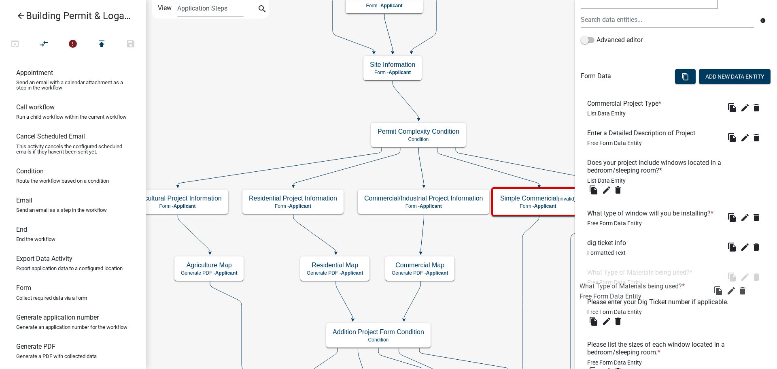
drag, startPoint x: 632, startPoint y: 215, endPoint x: 624, endPoint y: 289, distance: 73.7
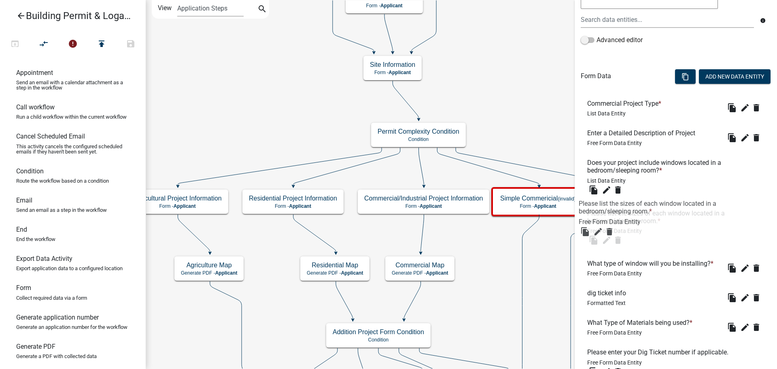
drag, startPoint x: 608, startPoint y: 363, endPoint x: 600, endPoint y: 208, distance: 155.6
click at [607, 236] on icon "edit" at bounding box center [607, 240] width 10 height 10
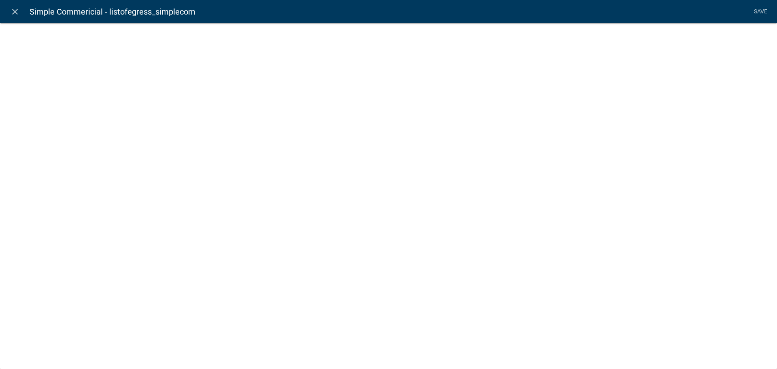
select select
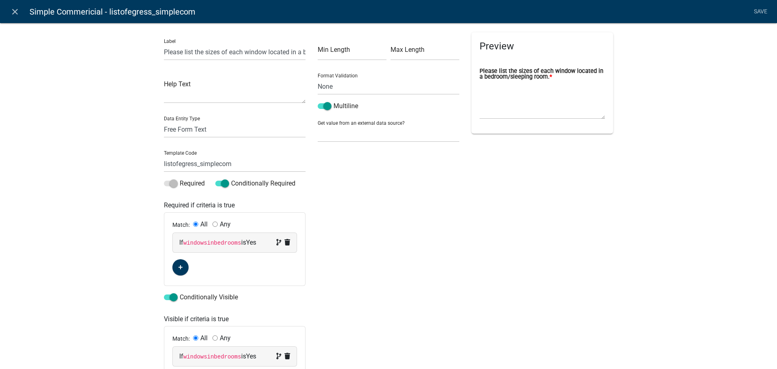
click at [215, 242] on code "windowsinbedrooms" at bounding box center [212, 243] width 58 height 6
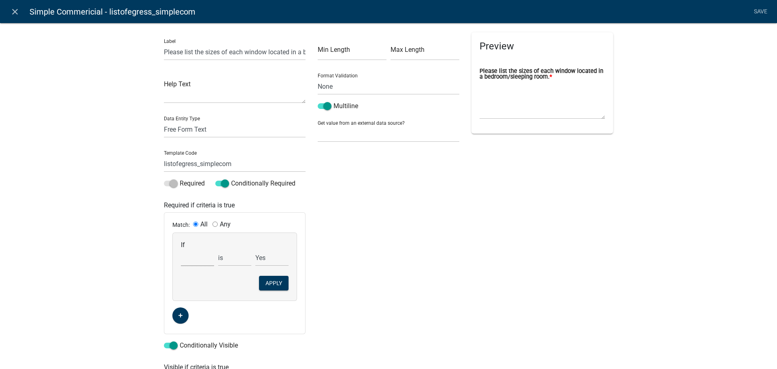
click at [204, 263] on select "Choose... 811digging 811digticketres_COPY_0TVF3X addcontractor1 addcontractor1c…" at bounding box center [197, 257] width 33 height 17
select select "257: windowsinbedrooms_simplecom"
click at [181, 249] on select "Choose... 811digging 811digticketres_COPY_0TVF3X addcontractor1 addcontractor1c…" at bounding box center [197, 257] width 33 height 17
select select "1: Yes"
click at [277, 287] on button "Apply" at bounding box center [274, 283] width 30 height 15
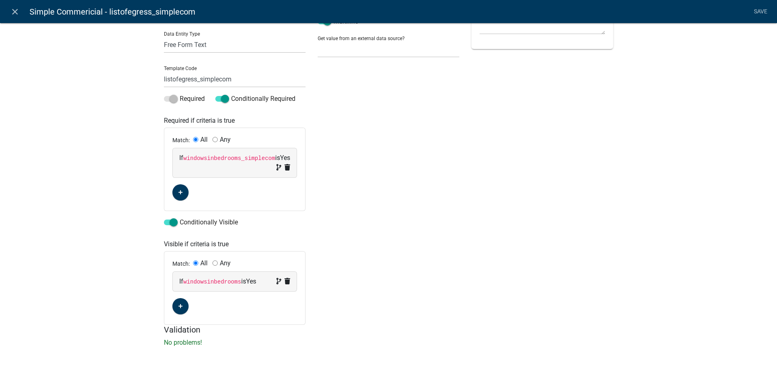
scroll to position [87, 0]
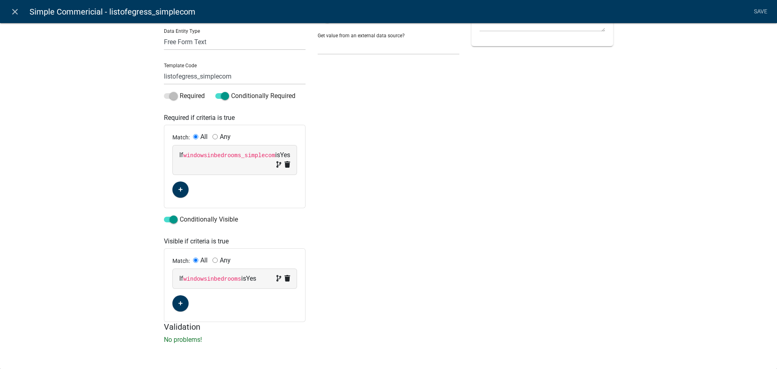
click at [220, 280] on code "windowsinbedrooms" at bounding box center [212, 279] width 58 height 6
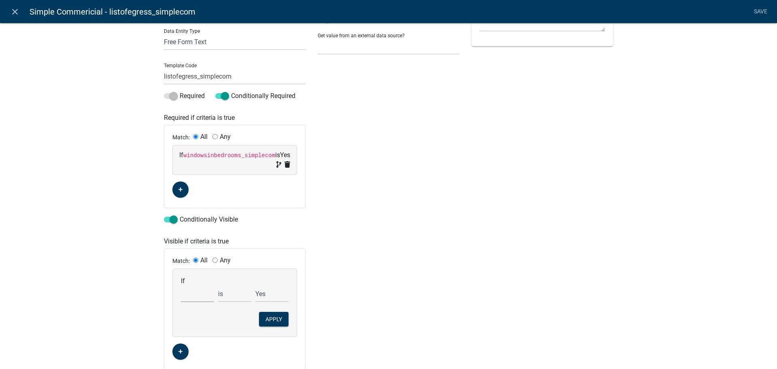
click at [186, 295] on select "Choose... 811digging 811digticketres_COPY_0TVF3X addcontractor1 addcontractor1c…" at bounding box center [197, 293] width 33 height 17
select select "257: windowsinbedrooms_simplecom"
click at [181, 285] on select "Choose... 811digging 811digticketres_COPY_0TVF3X addcontractor1 addcontractor1c…" at bounding box center [197, 293] width 33 height 17
select select "1: Yes"
click at [275, 322] on button "Apply" at bounding box center [274, 319] width 30 height 15
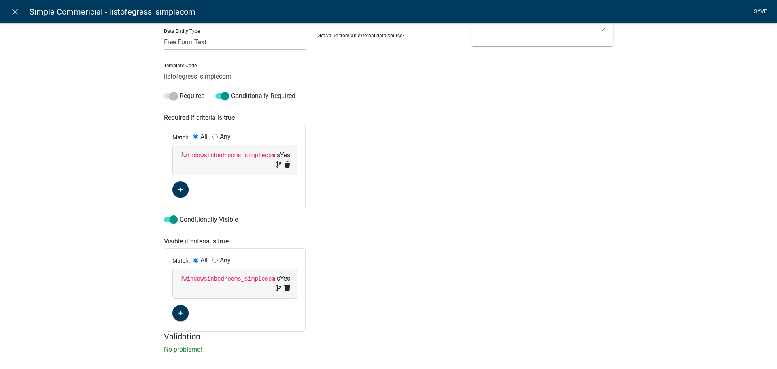
click at [763, 12] on link "Save" at bounding box center [760, 11] width 20 height 15
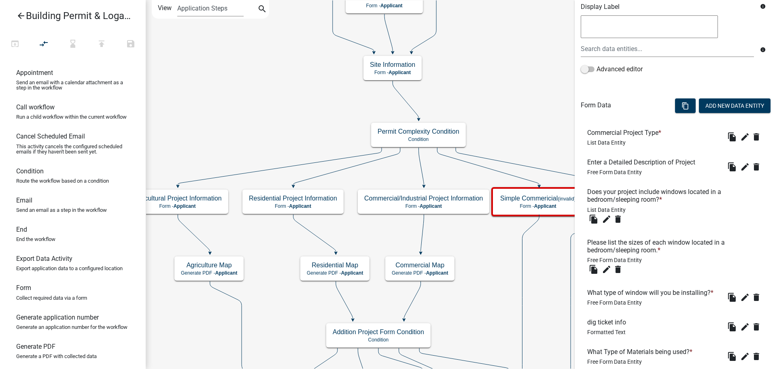
scroll to position [162, 0]
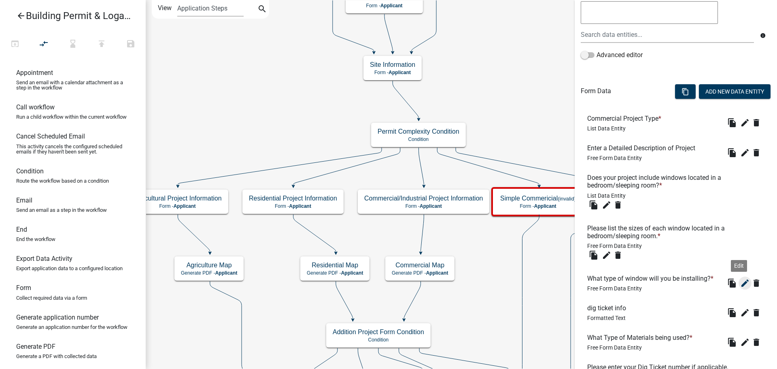
click at [740, 281] on icon "edit" at bounding box center [745, 283] width 10 height 10
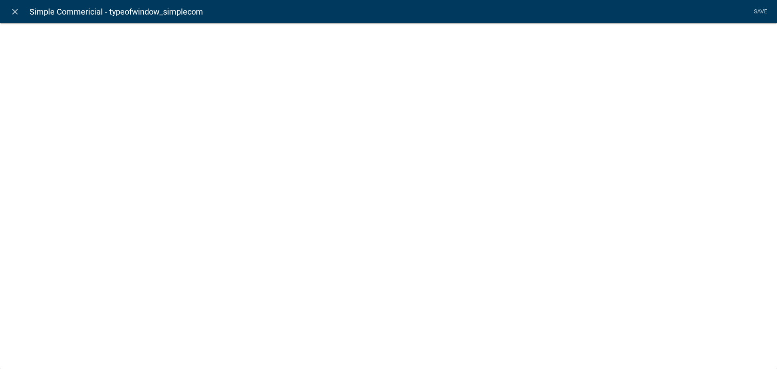
select select
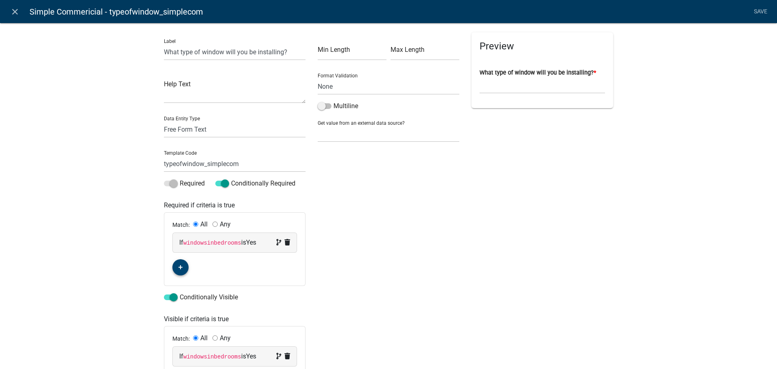
click at [174, 266] on button "button" at bounding box center [180, 267] width 16 height 16
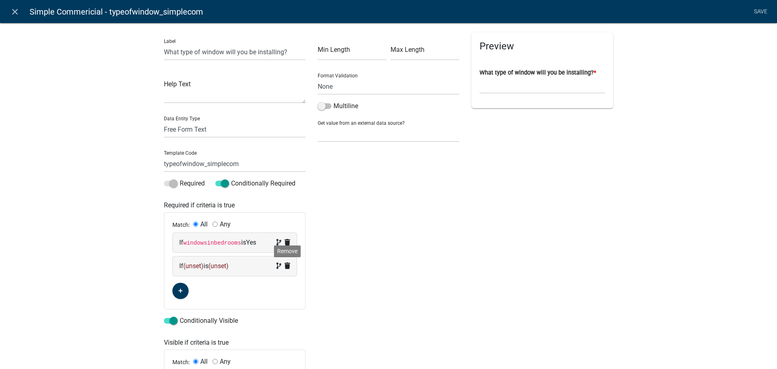
click at [285, 266] on icon at bounding box center [288, 265] width 6 height 6
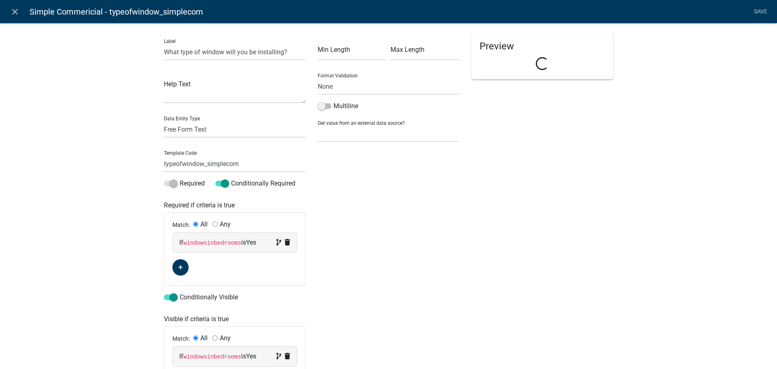
click at [211, 243] on code "windowsinbedrooms" at bounding box center [212, 243] width 58 height 6
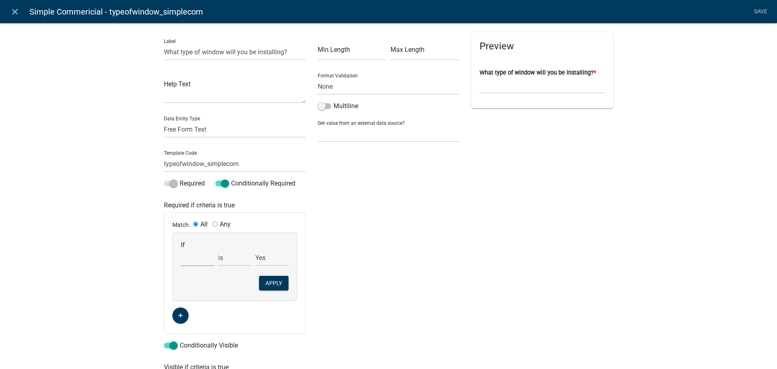
click at [200, 257] on select "Choose... 811digging 811digticketres_COPY_0TVF3X addcontractor1 addcontractor1c…" at bounding box center [197, 257] width 33 height 17
select select "257: windowsinbedrooms_simplecom"
click at [181, 249] on select "Choose... 811digging 811digticketres_COPY_0TVF3X addcontractor1 addcontractor1c…" at bounding box center [197, 257] width 33 height 17
select select "1: Yes"
click at [275, 287] on button "Apply" at bounding box center [274, 283] width 30 height 15
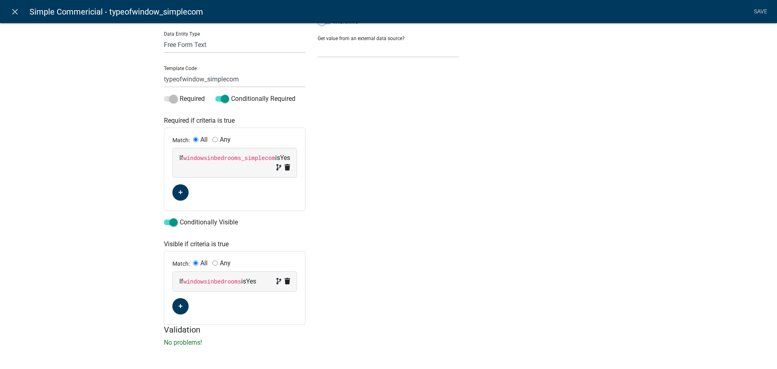
scroll to position [87, 0]
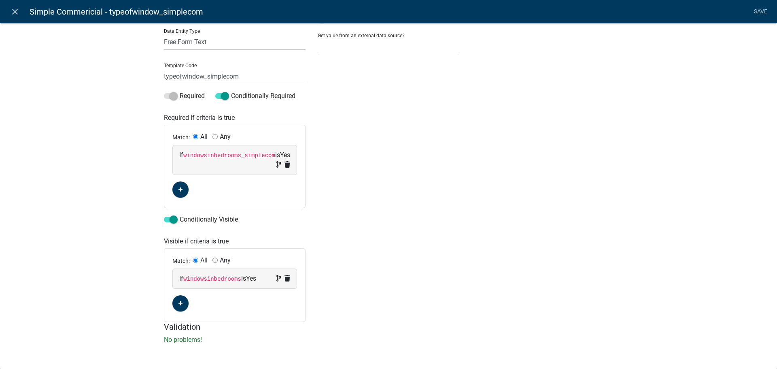
click at [212, 274] on div "If windowsinbedrooms is Yes" at bounding box center [234, 279] width 111 height 10
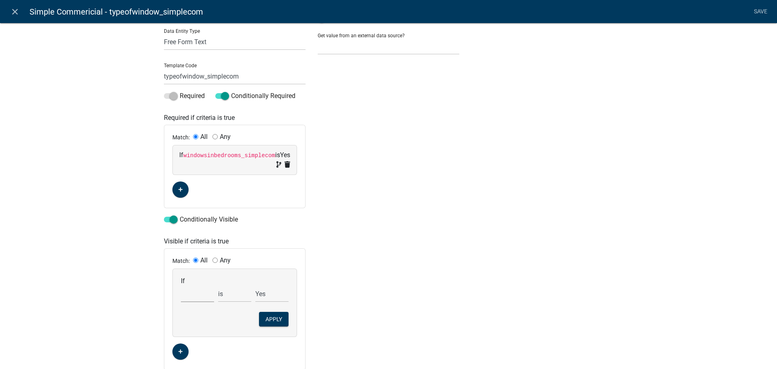
click at [204, 291] on select "Choose... 811digging 811digticketres_COPY_0TVF3X addcontractor1 addcontractor1c…" at bounding box center [197, 293] width 33 height 17
select select "257: windowsinbedrooms_simplecom"
click at [181, 285] on select "Choose... 811digging 811digticketres_COPY_0TVF3X addcontractor1 addcontractor1c…" at bounding box center [197, 293] width 33 height 17
select select "1: Yes"
click at [266, 316] on button "Apply" at bounding box center [274, 319] width 30 height 15
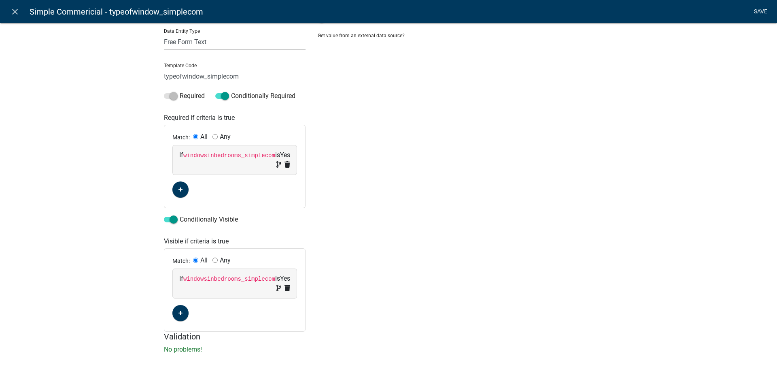
click at [752, 13] on link "Save" at bounding box center [760, 11] width 20 height 15
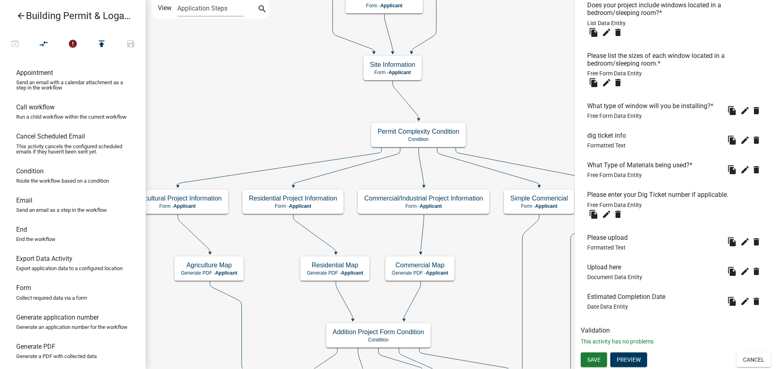
scroll to position [334, 0]
click at [594, 359] on span "Save" at bounding box center [593, 359] width 13 height 6
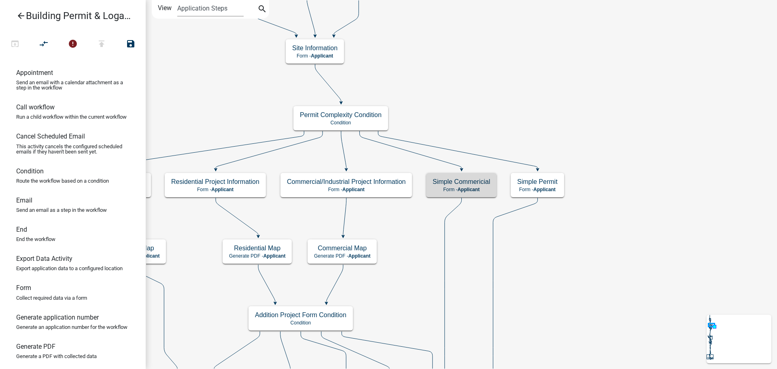
scroll to position [0, 0]
click at [459, 185] on h5 "Simple Commericial" at bounding box center [461, 182] width 57 height 8
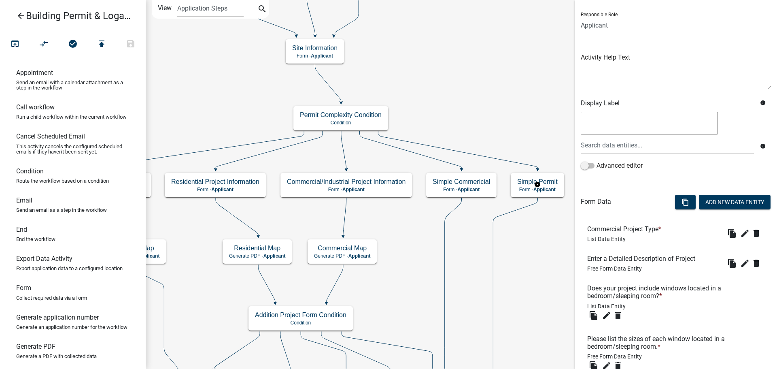
scroll to position [121, 0]
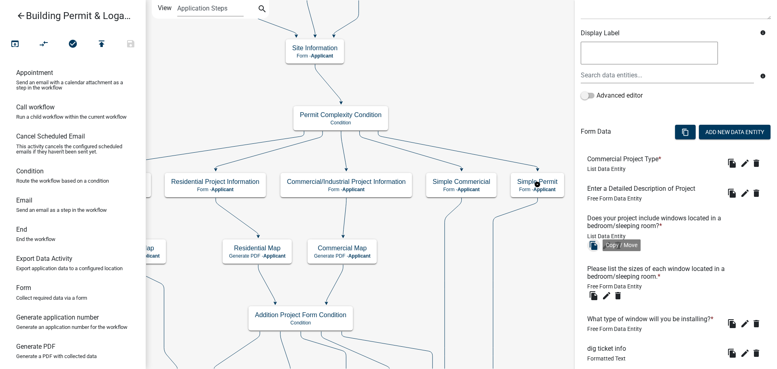
click at [595, 247] on icon "file_copy" at bounding box center [594, 245] width 10 height 10
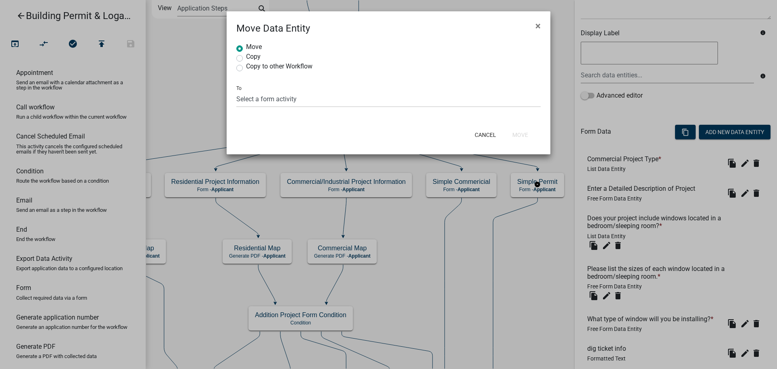
click at [246, 58] on label "Copy" at bounding box center [253, 56] width 15 height 6
click at [246, 58] on input "Copy" at bounding box center [248, 55] width 5 height 5
radio input "true"
click at [250, 101] on select "Select a form activity Site Information Technical Review Information and Final …" at bounding box center [388, 99] width 304 height 17
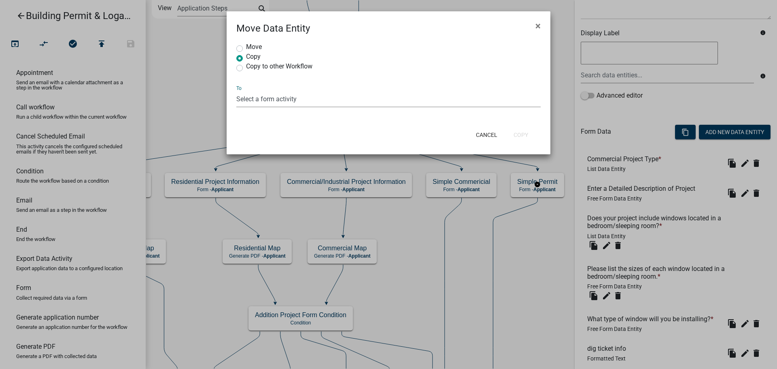
click at [250, 101] on select "Select a form activity Site Information Technical Review Information and Final …" at bounding box center [388, 99] width 304 height 17
select select "17c45d72-2795-4899-85d8-10e821c50e96"
click at [236, 91] on select "Select a form activity Site Information Technical Review Information and Final …" at bounding box center [388, 99] width 304 height 17
click at [523, 138] on button "Copy" at bounding box center [521, 134] width 28 height 15
radio input "true"
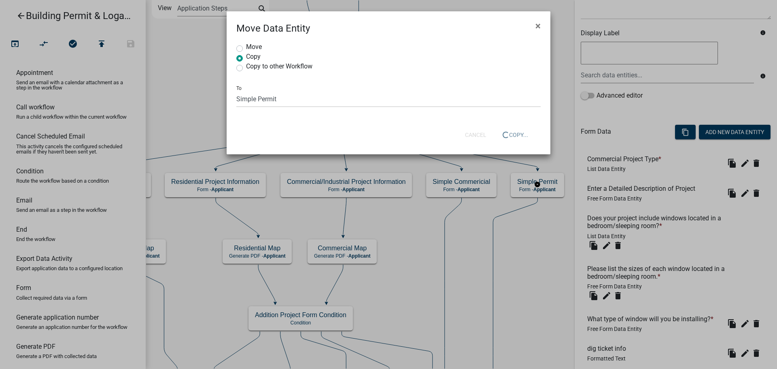
select select "0: null"
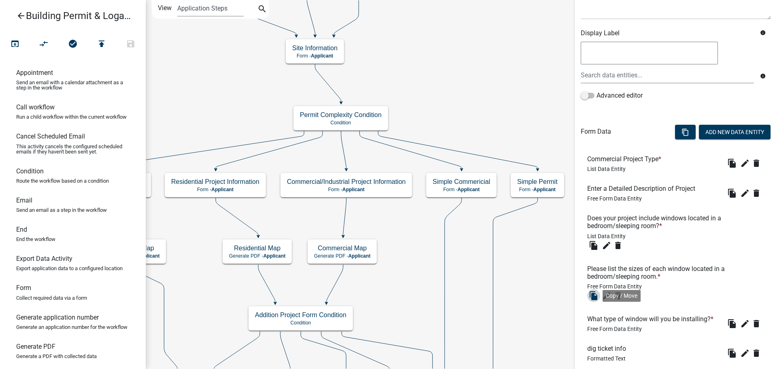
click at [595, 296] on icon "file_copy" at bounding box center [594, 296] width 10 height 10
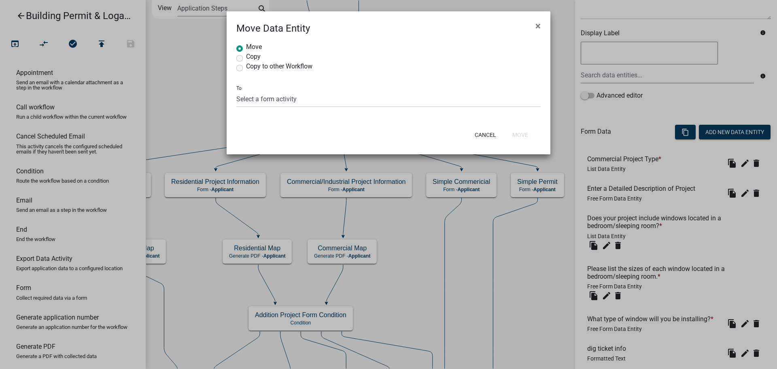
click at [244, 59] on div "Copy" at bounding box center [388, 58] width 304 height 10
click at [246, 59] on label "Copy" at bounding box center [253, 56] width 15 height 6
click at [246, 59] on input "Copy" at bounding box center [248, 55] width 5 height 5
radio input "true"
click at [247, 95] on select "Select a form activity" at bounding box center [388, 99] width 304 height 17
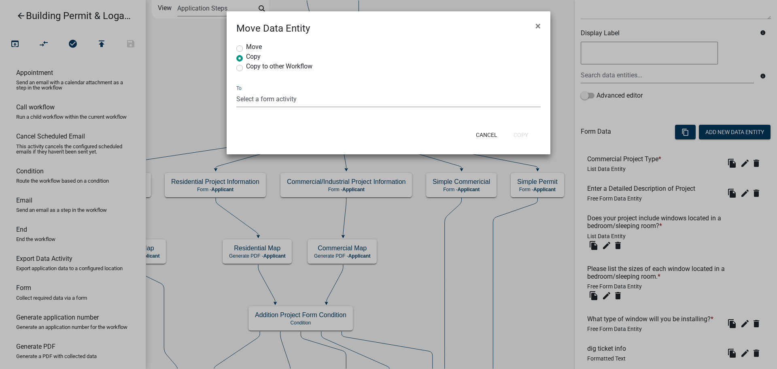
select select "17c45d72-2795-4899-85d8-10e821c50e96"
click at [236, 91] on select "Select a form activity Site Information Technical Review Information and Final …" at bounding box center [388, 99] width 304 height 17
click at [513, 133] on button "Copy" at bounding box center [521, 134] width 28 height 15
radio input "true"
select select "0: null"
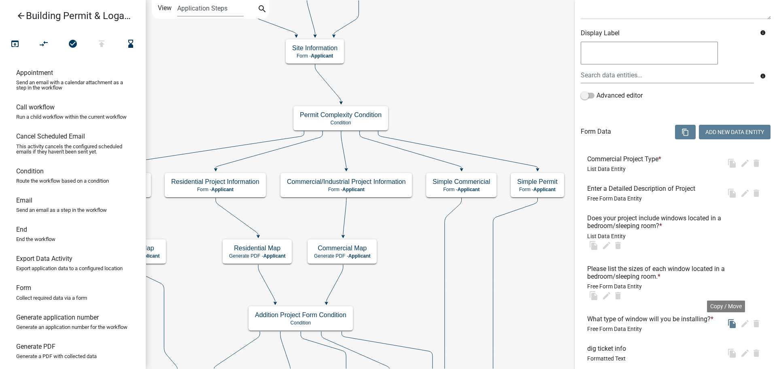
click at [727, 323] on icon "file_copy" at bounding box center [732, 324] width 10 height 10
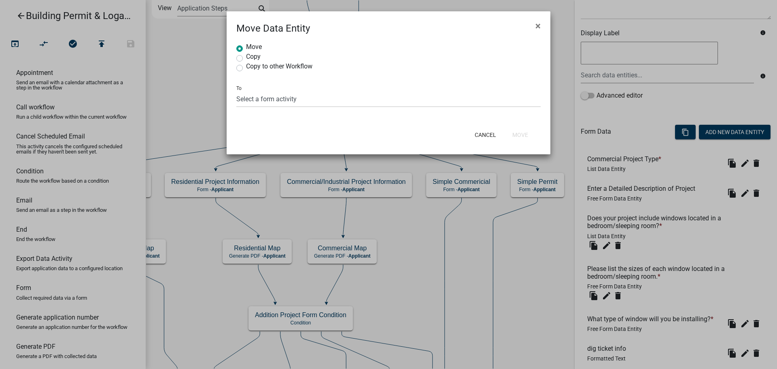
click at [244, 58] on div "Copy" at bounding box center [388, 58] width 304 height 10
click at [246, 59] on label "Copy" at bounding box center [253, 56] width 15 height 6
click at [246, 59] on input "Copy" at bounding box center [248, 55] width 5 height 5
radio input "true"
click at [261, 100] on select "Select a form activity Site Information Technical Review Information and Final …" at bounding box center [388, 99] width 304 height 17
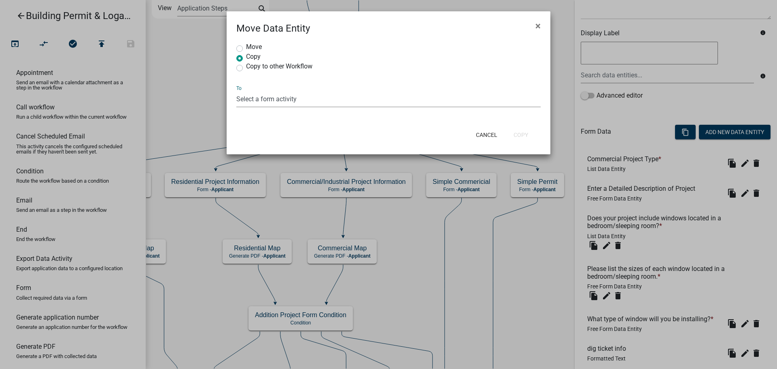
select select "17c45d72-2795-4899-85d8-10e821c50e96"
click at [236, 91] on select "Select a form activity Site Information Technical Review Information and Final …" at bounding box center [388, 99] width 304 height 17
click at [523, 140] on button "Copy" at bounding box center [521, 134] width 28 height 15
radio input "true"
select select "0: null"
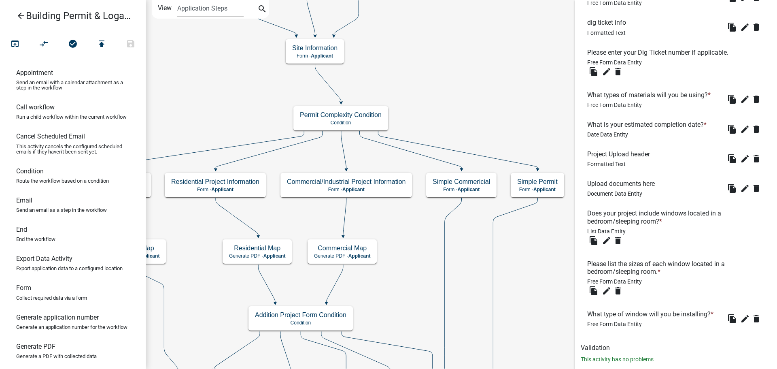
scroll to position [364, 0]
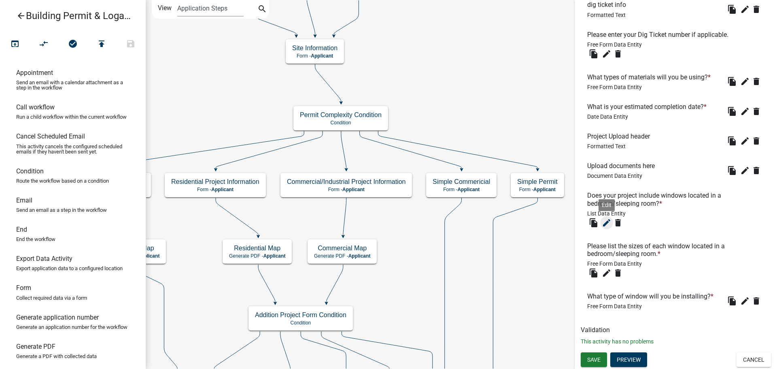
click at [606, 223] on icon "edit" at bounding box center [607, 223] width 10 height 10
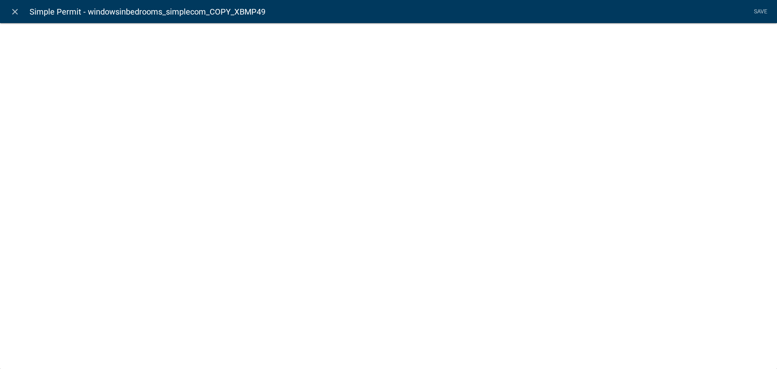
select select
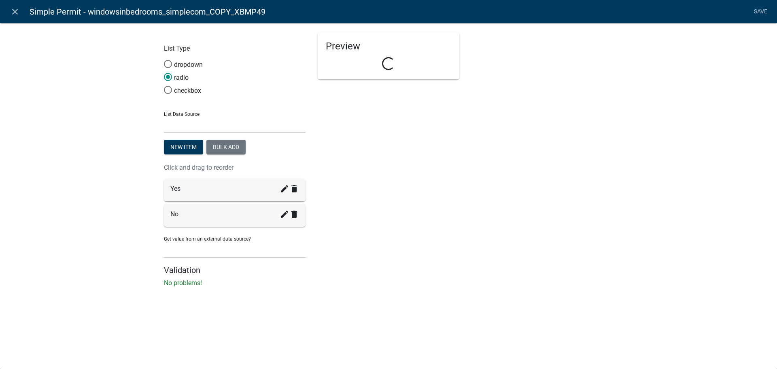
select select "list-data"
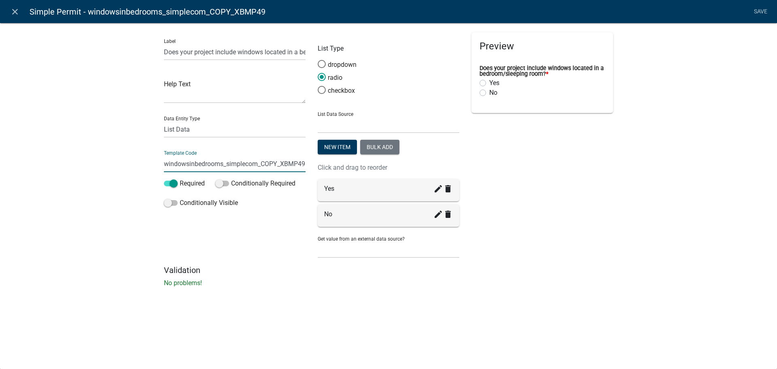
scroll to position [0, 1]
drag, startPoint x: 247, startPoint y: 164, endPoint x: 304, endPoint y: 165, distance: 57.1
click at [304, 165] on input "windowsinbedrooms_simplecom_COPY_XBMP49" at bounding box center [235, 163] width 142 height 17
type input "windowsinbedrooms_simplepermit"
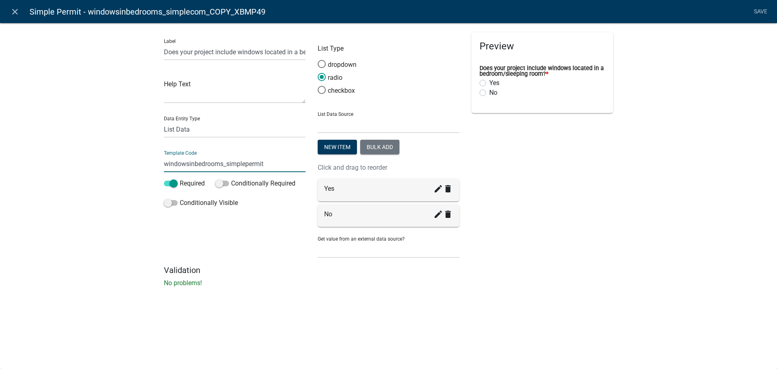
click at [760, 17] on li "Save" at bounding box center [760, 11] width 20 height 15
click at [760, 8] on link "Save" at bounding box center [760, 11] width 20 height 15
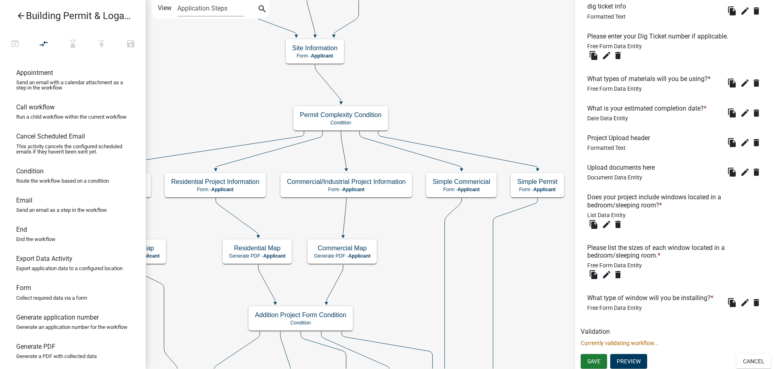
scroll to position [364, 0]
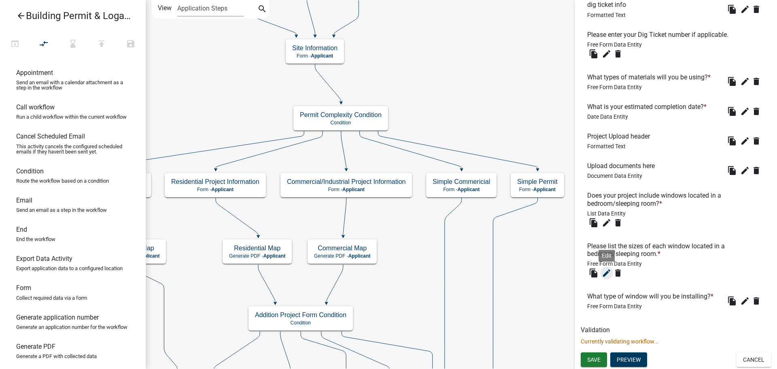
click at [608, 270] on icon "edit" at bounding box center [607, 273] width 10 height 10
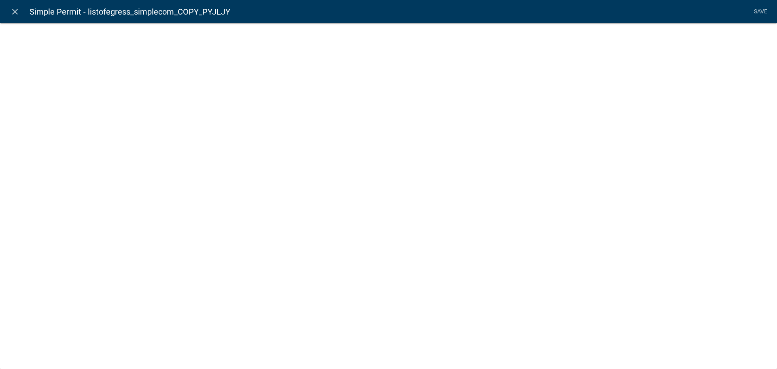
select select
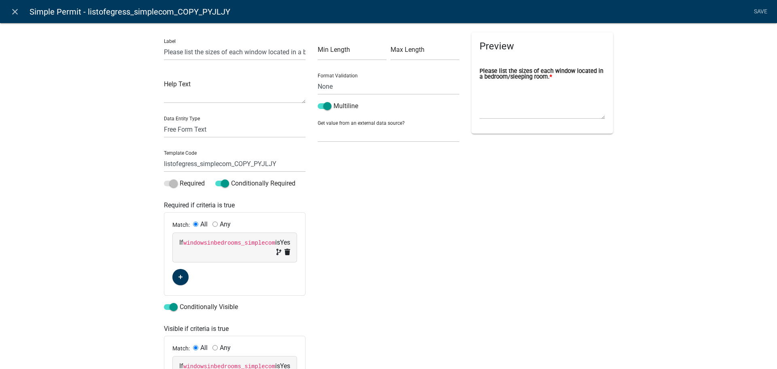
click at [193, 242] on code "windowsinbedrooms_simplecom" at bounding box center [229, 243] width 92 height 6
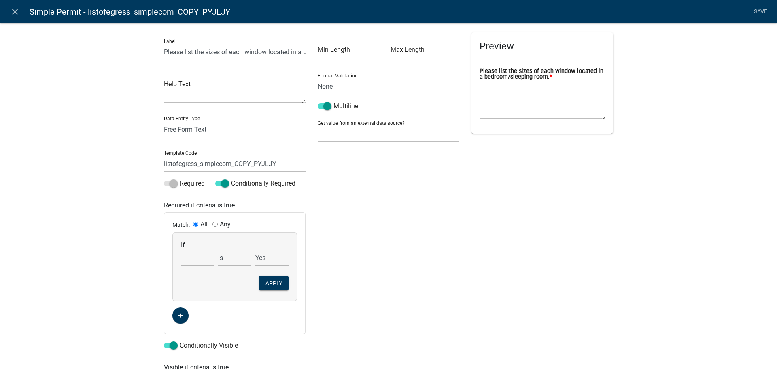
click at [190, 265] on select "Choose... 811digging 811digticketres_COPY_1FOFA2 addcontractor1 addcontractor1c…" at bounding box center [197, 257] width 33 height 17
select select "258: windowsinbedrooms_simplepermit"
click at [181, 249] on select "Choose... 811digging 811digticketres_COPY_1FOFA2 addcontractor1 addcontractor1c…" at bounding box center [197, 257] width 33 height 17
select select "1: Yes"
click at [266, 278] on button "Apply" at bounding box center [274, 283] width 30 height 15
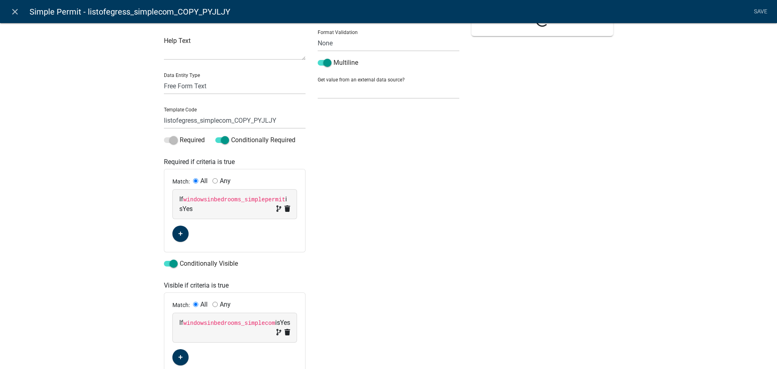
scroll to position [97, 0]
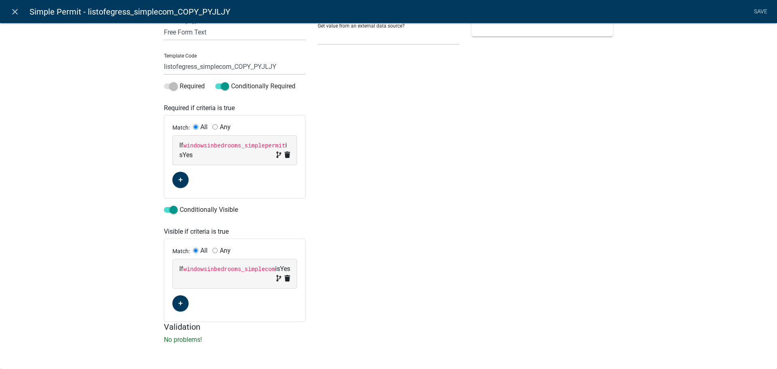
click at [240, 271] on code "windowsinbedrooms_simplecom" at bounding box center [229, 269] width 92 height 6
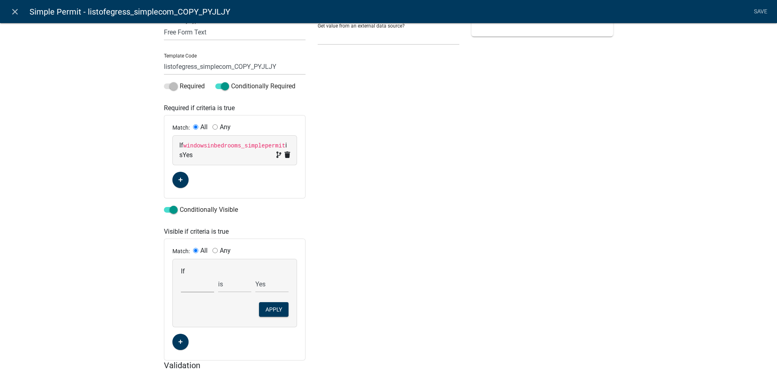
click at [201, 288] on select "Choose... 811digging 811digticketres_COPY_1FOFA2 addcontractor1 addcontractor1c…" at bounding box center [197, 284] width 33 height 17
select select "258: windowsinbedrooms_simplepermit"
click at [181, 276] on select "Choose... 811digging 811digticketres_COPY_1FOFA2 addcontractor1 addcontractor1c…" at bounding box center [197, 284] width 33 height 17
select select "1: Yes"
click at [273, 307] on button "Apply" at bounding box center [274, 309] width 30 height 15
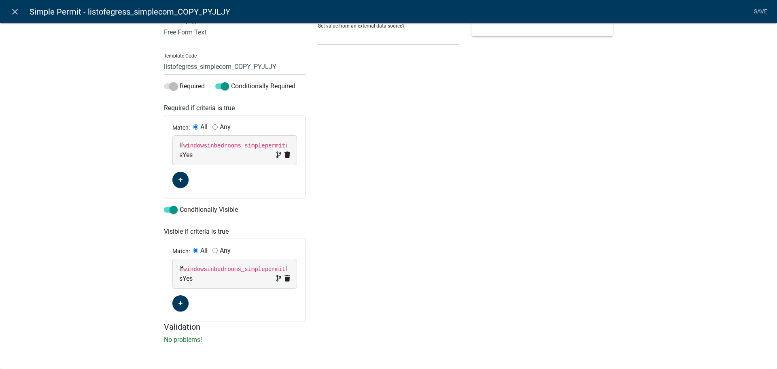
scroll to position [0, 0]
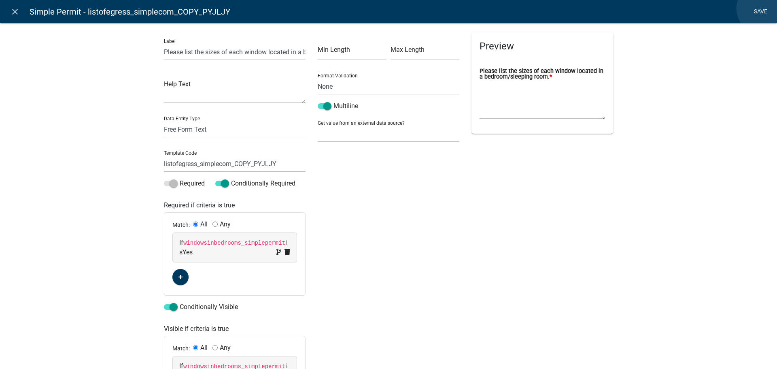
click at [762, 8] on link "Save" at bounding box center [760, 11] width 20 height 15
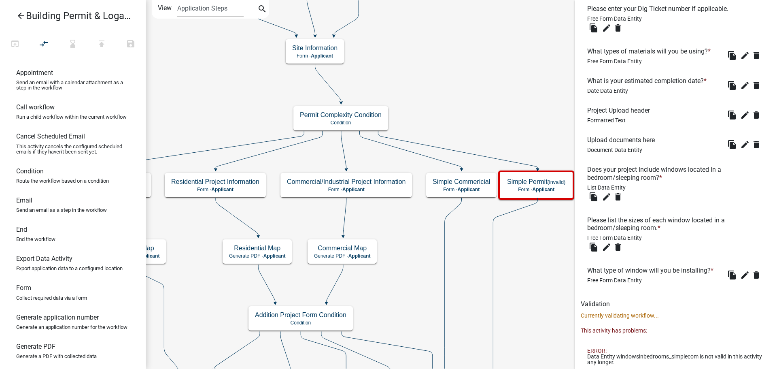
scroll to position [409, 0]
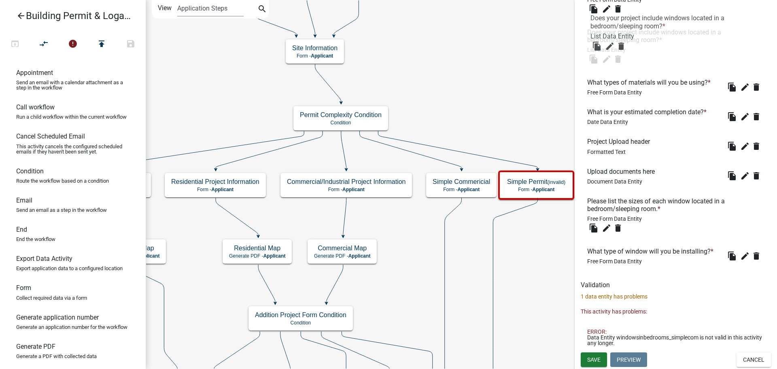
drag, startPoint x: 602, startPoint y: 157, endPoint x: 605, endPoint y: 25, distance: 132.8
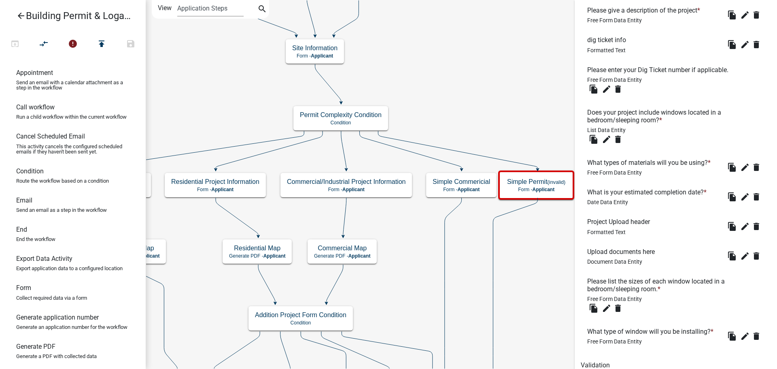
scroll to position [288, 0]
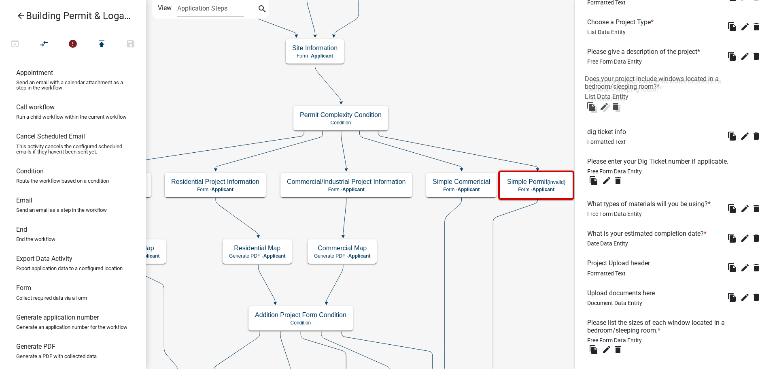
drag, startPoint x: 618, startPoint y: 163, endPoint x: 616, endPoint y: 87, distance: 75.7
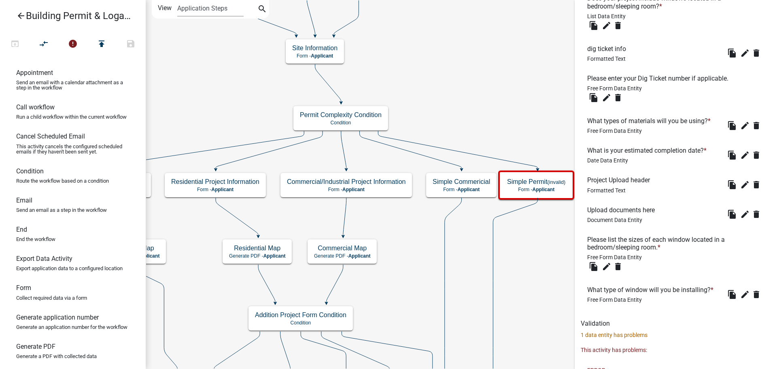
scroll to position [409, 0]
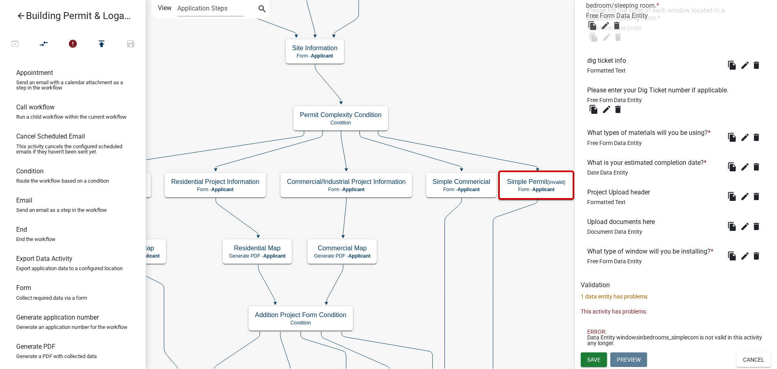
drag, startPoint x: 606, startPoint y: 208, endPoint x: 605, endPoint y: 4, distance: 203.6
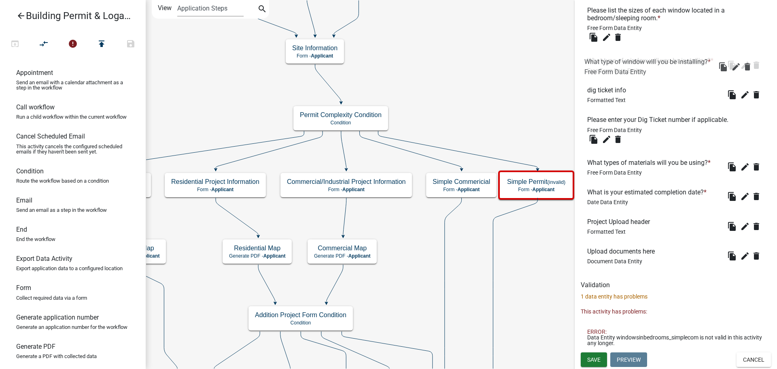
drag, startPoint x: 603, startPoint y: 259, endPoint x: 599, endPoint y: 70, distance: 189.4
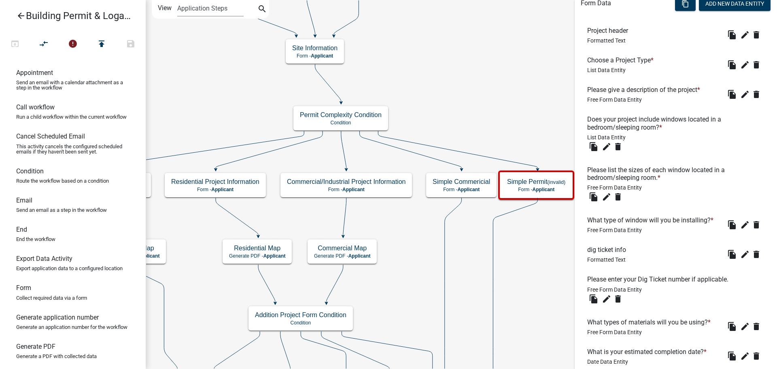
scroll to position [247, 0]
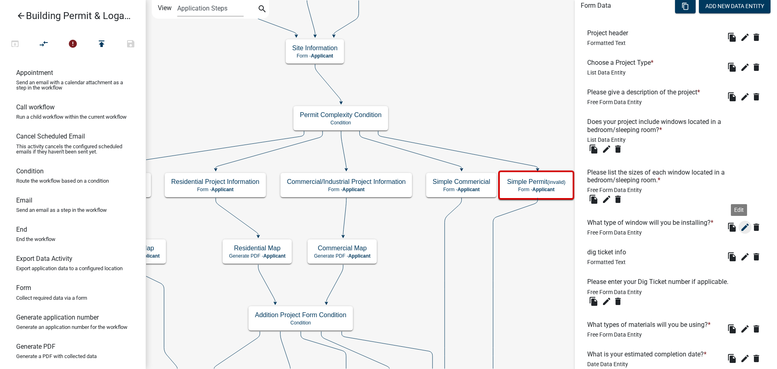
click at [740, 227] on icon "edit" at bounding box center [745, 227] width 10 height 10
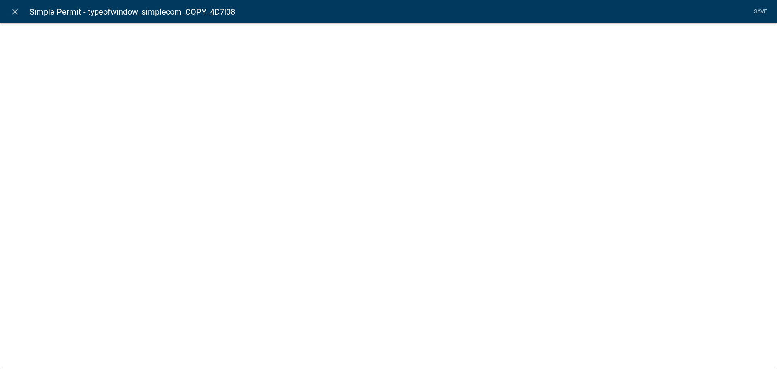
select select
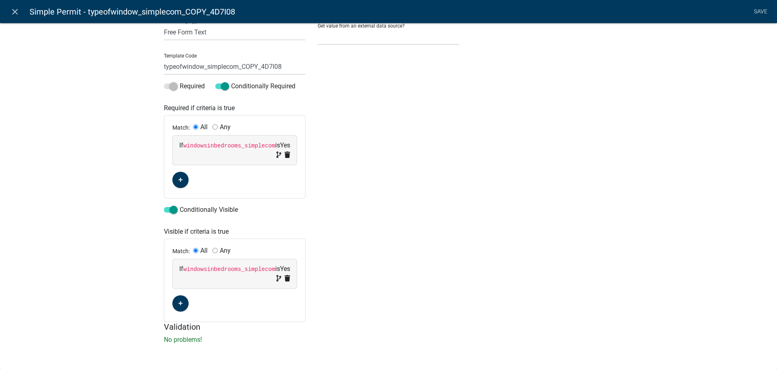
scroll to position [0, 0]
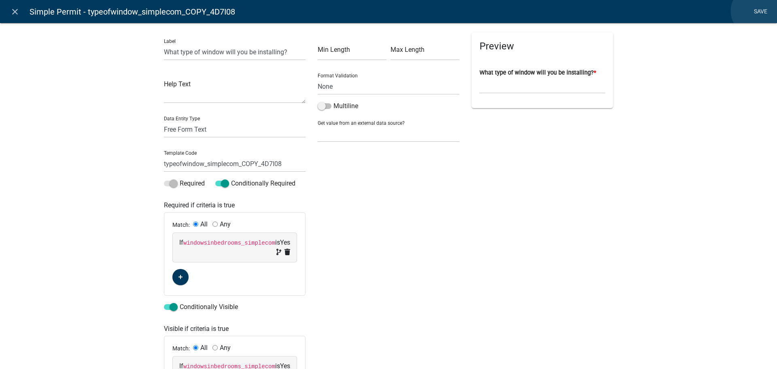
click at [756, 11] on link "Save" at bounding box center [760, 11] width 20 height 15
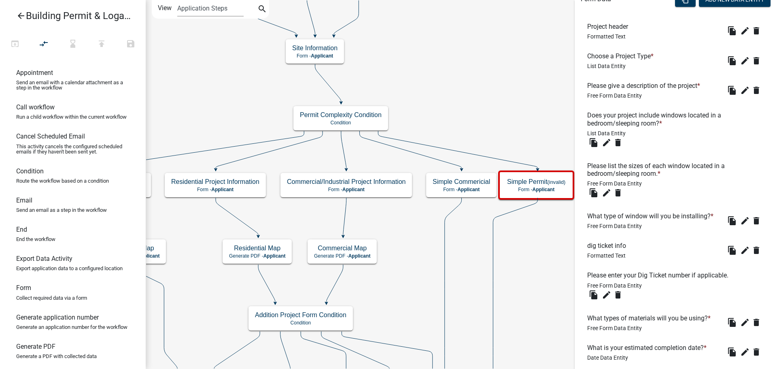
scroll to position [247, 0]
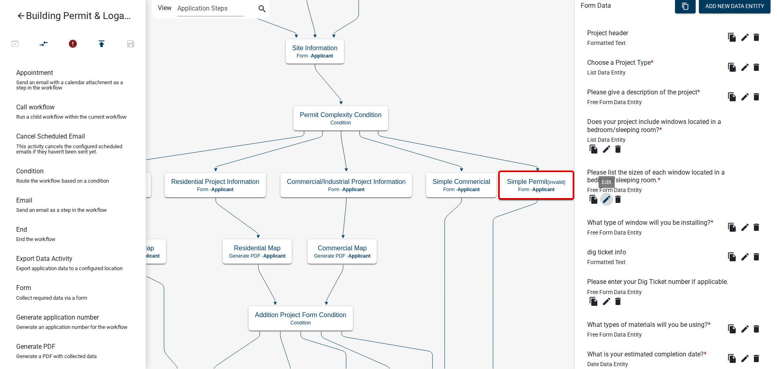
click at [603, 200] on icon "edit" at bounding box center [607, 199] width 10 height 10
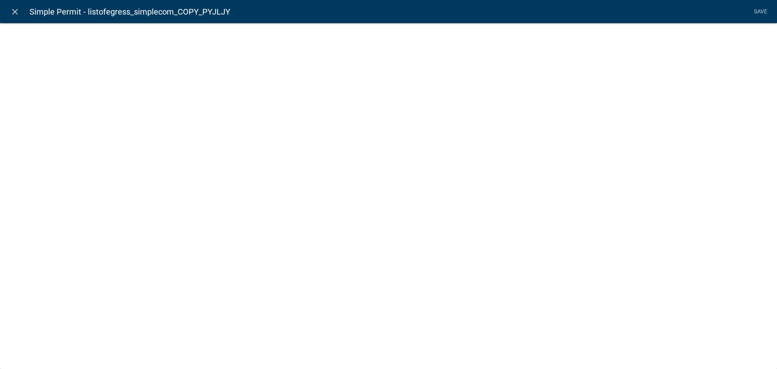
select select
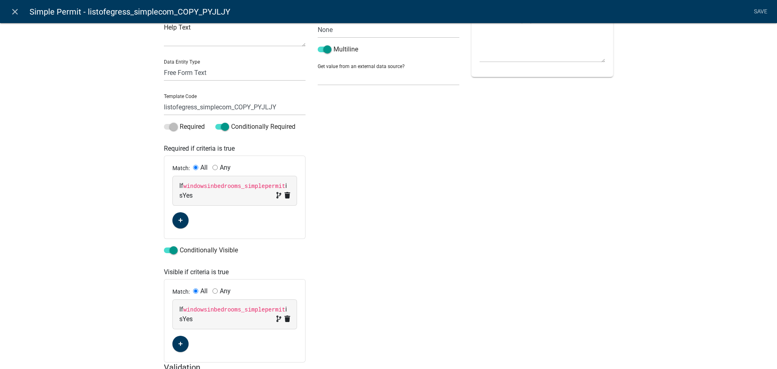
scroll to position [0, 0]
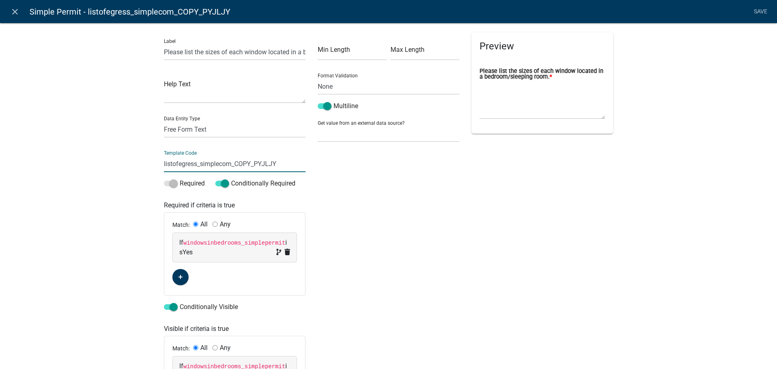
drag, startPoint x: 283, startPoint y: 164, endPoint x: 218, endPoint y: 165, distance: 65.2
click at [218, 165] on input "listofegress_simplecom_COPY_PYJLJY" at bounding box center [235, 163] width 142 height 17
type input "listofegress_simplepermit"
drag, startPoint x: 762, startPoint y: 11, endPoint x: 763, endPoint y: 17, distance: 6.5
click at [764, 11] on li "Save" at bounding box center [760, 11] width 20 height 15
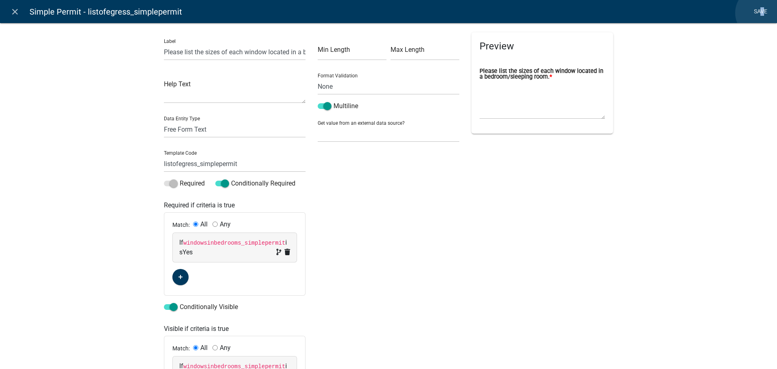
click at [761, 13] on link "Save" at bounding box center [760, 11] width 20 height 15
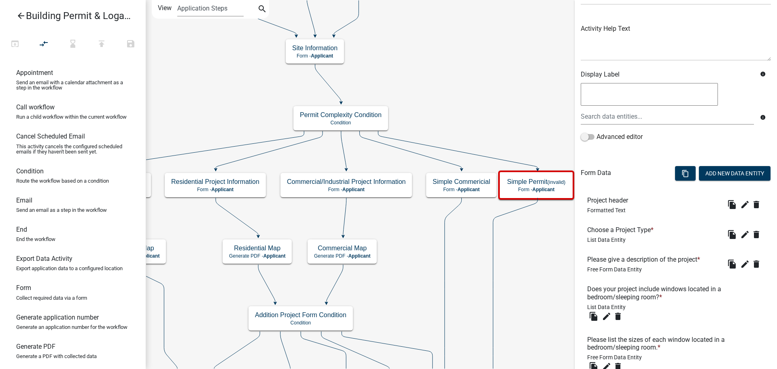
scroll to position [81, 0]
click at [607, 316] on icon "edit" at bounding box center [607, 315] width 10 height 10
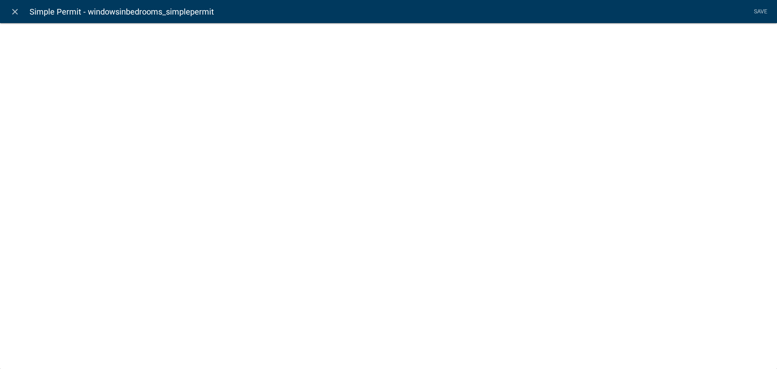
select select "list-data"
select select
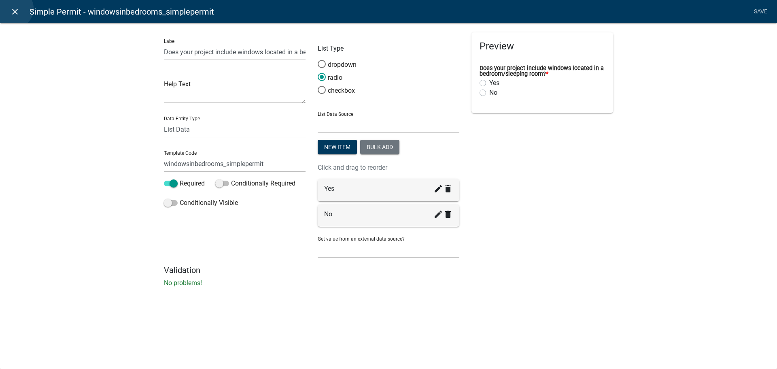
click at [14, 10] on icon "close" at bounding box center [15, 12] width 10 height 10
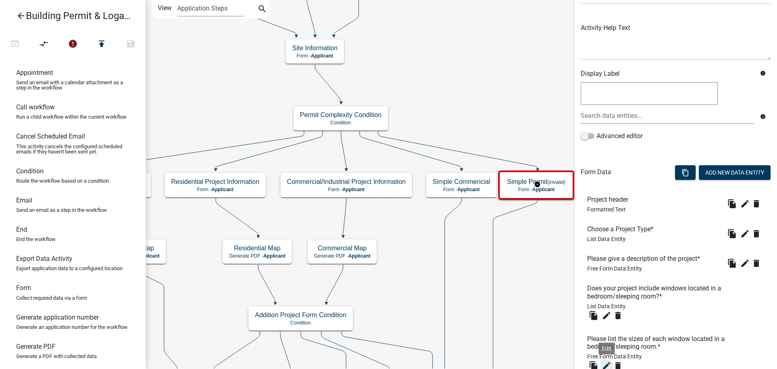
click at [607, 363] on icon "edit" at bounding box center [607, 366] width 10 height 10
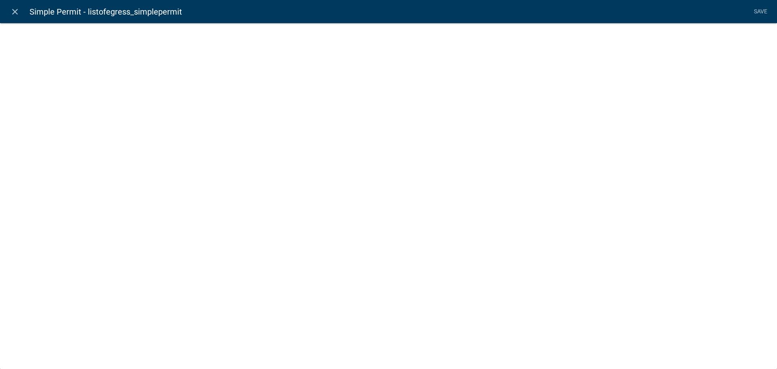
select select
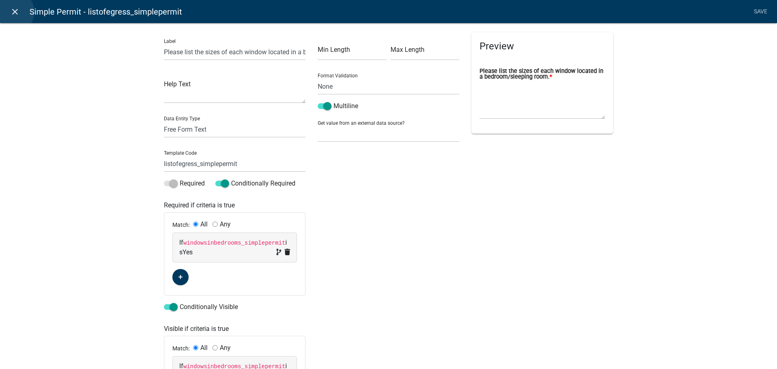
click at [14, 12] on icon "close" at bounding box center [15, 12] width 10 height 10
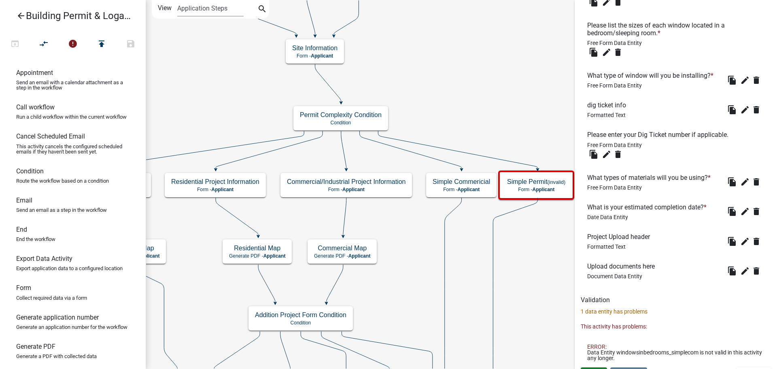
scroll to position [409, 0]
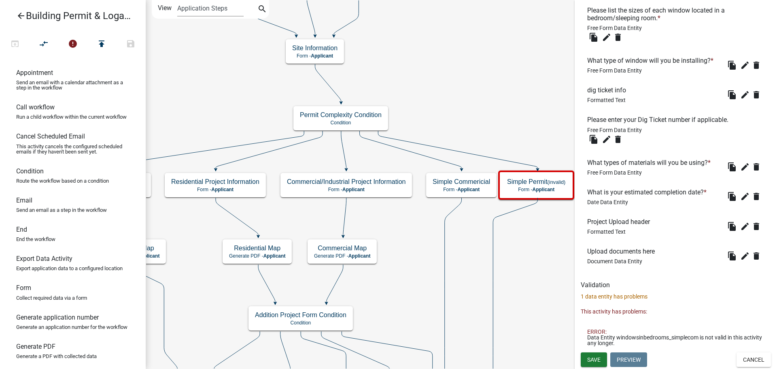
click at [633, 323] on li "ERROR: Data Entity windowsinbedrooms_simplecom is not valid in this activity an…" at bounding box center [676, 337] width 190 height 30
click at [622, 310] on p "This activity has problems:" at bounding box center [676, 311] width 190 height 8
click at [618, 297] on p "1 data entity has problems" at bounding box center [676, 296] width 190 height 8
click at [693, 335] on span "Data Entity windowsinbedrooms_simplecom is not valid in this activity any longe…" at bounding box center [675, 339] width 177 height 11
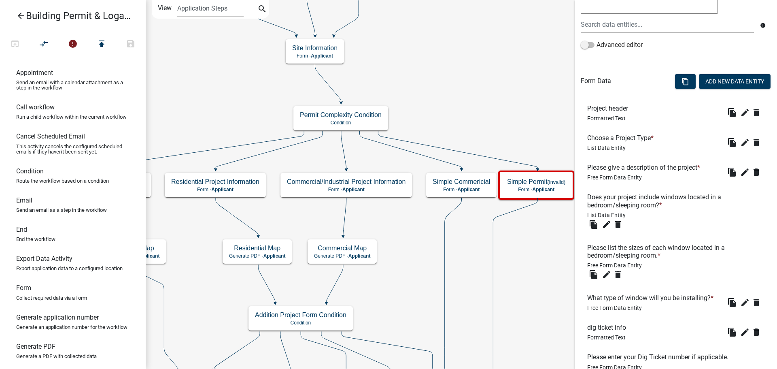
scroll to position [166, 0]
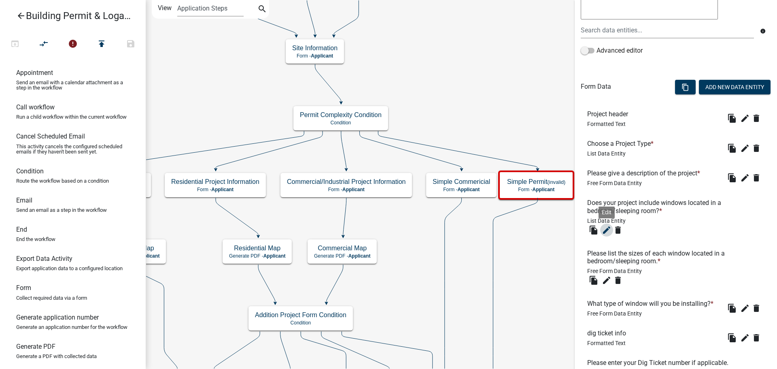
click at [606, 229] on icon "edit" at bounding box center [607, 230] width 10 height 10
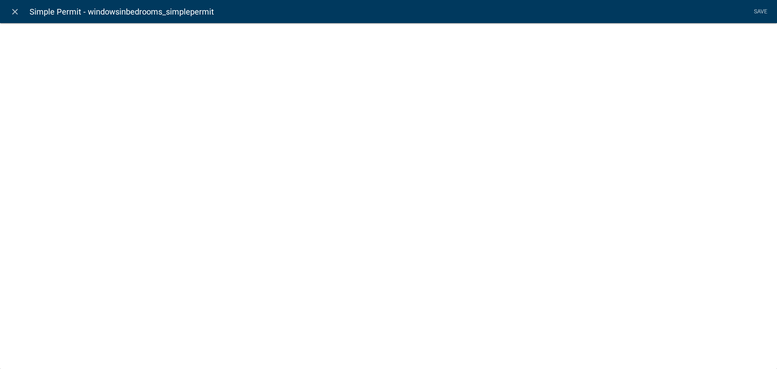
select select "list-data"
select select
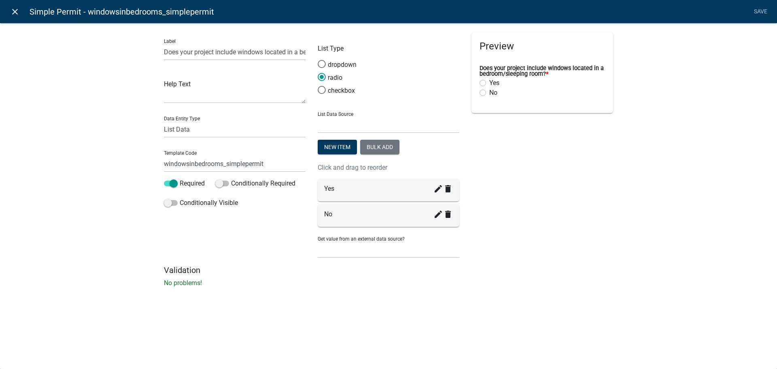
click at [11, 9] on icon "close" at bounding box center [15, 12] width 10 height 10
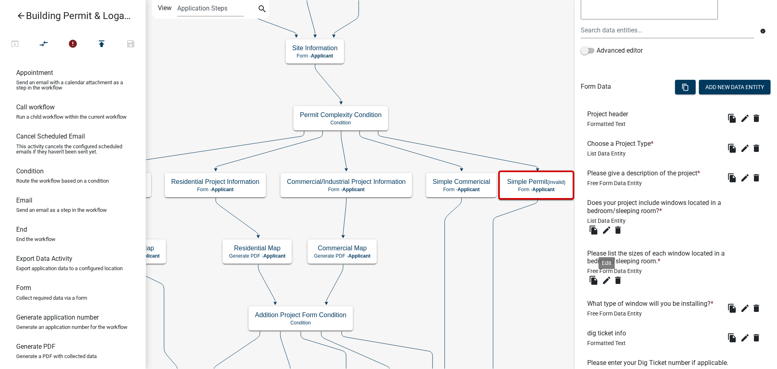
click at [603, 278] on icon "edit" at bounding box center [607, 280] width 10 height 10
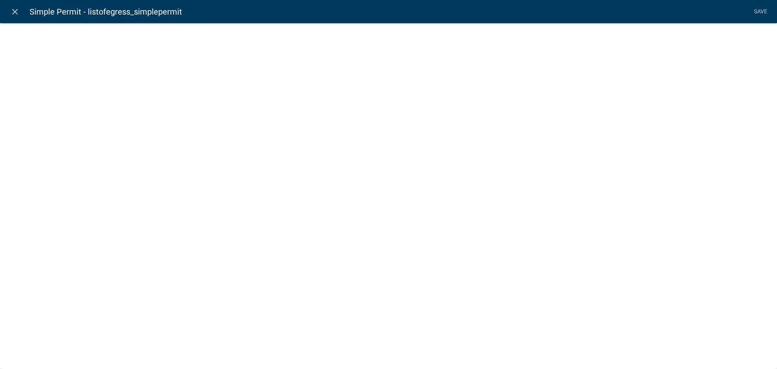
select select
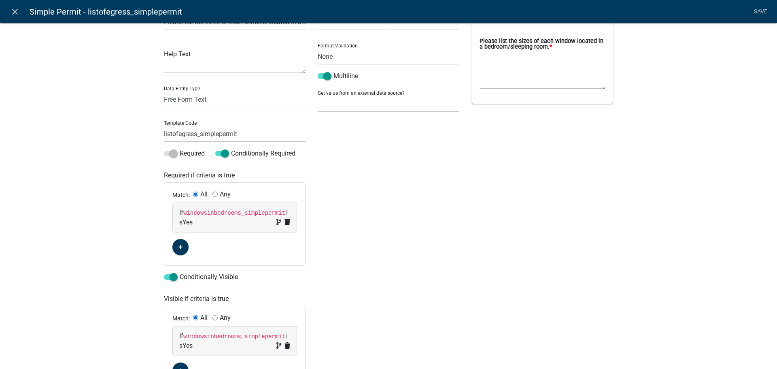
scroll to position [0, 0]
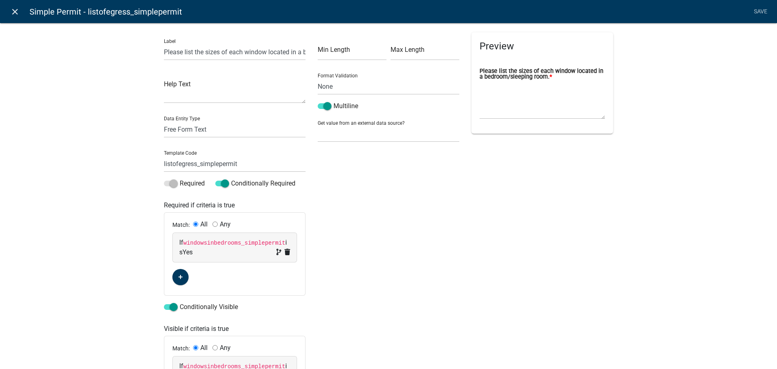
click at [15, 19] on link "close" at bounding box center [14, 11] width 17 height 17
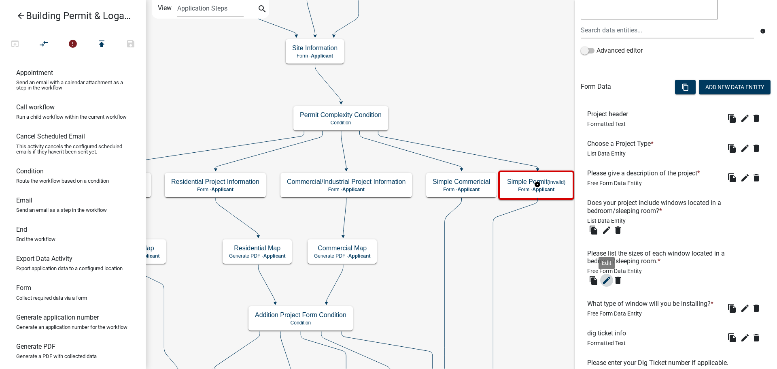
click at [609, 285] on button "edit" at bounding box center [606, 280] width 13 height 13
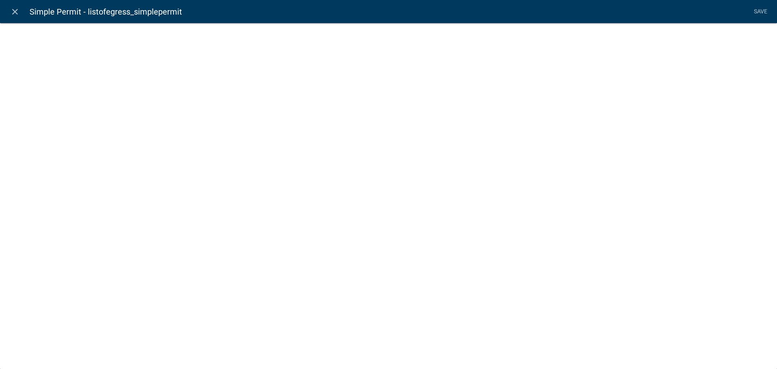
select select
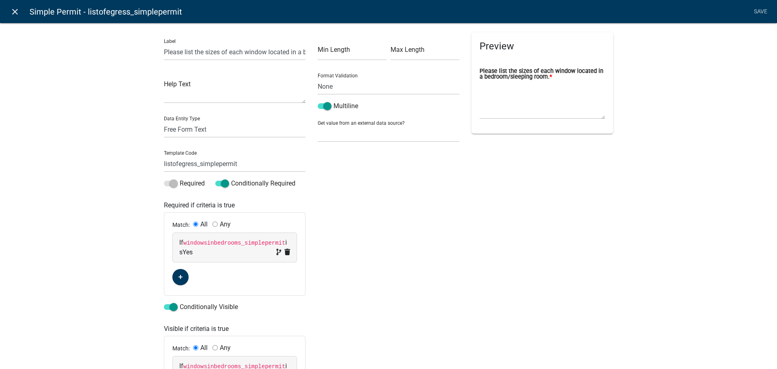
click at [16, 11] on icon "close" at bounding box center [15, 12] width 10 height 10
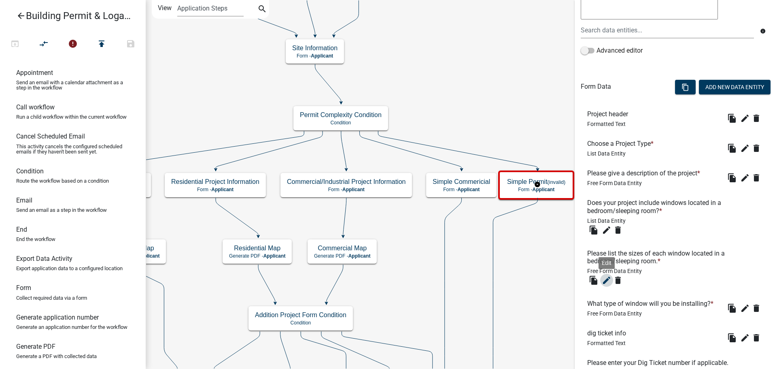
click at [604, 280] on icon "edit" at bounding box center [607, 280] width 10 height 10
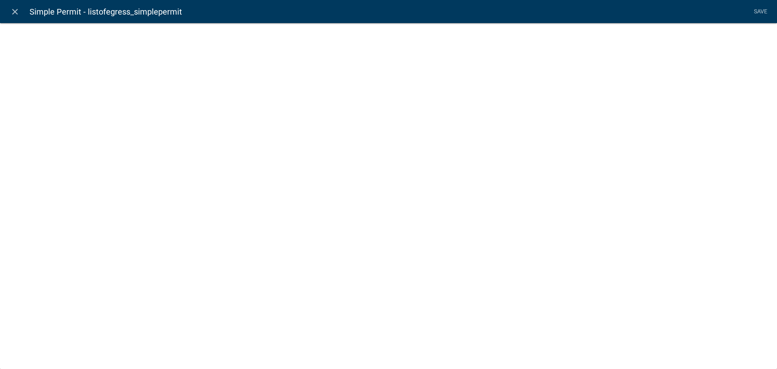
select select
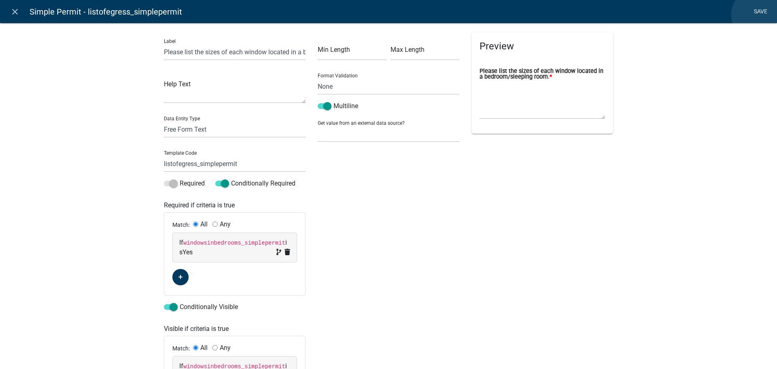
click at [757, 15] on link "Save" at bounding box center [760, 11] width 20 height 15
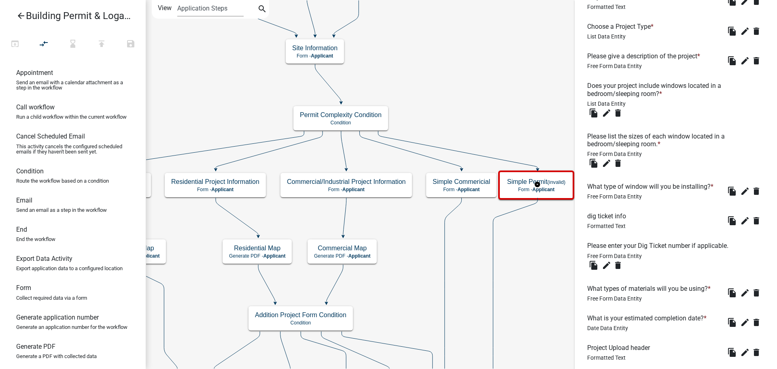
scroll to position [409, 0]
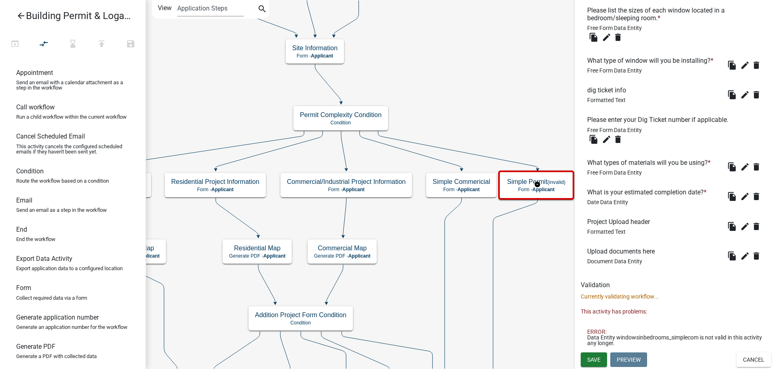
click at [621, 335] on span "Data Entity windowsinbedrooms_simplecom is not valid in this activity any longe…" at bounding box center [675, 339] width 177 height 11
click at [712, 336] on span "Data Entity windowsinbedrooms_simplecom is not valid in this activity any longe…" at bounding box center [675, 339] width 177 height 11
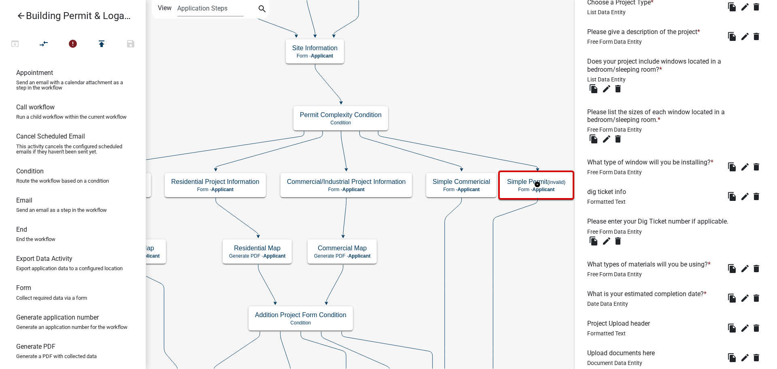
scroll to position [288, 0]
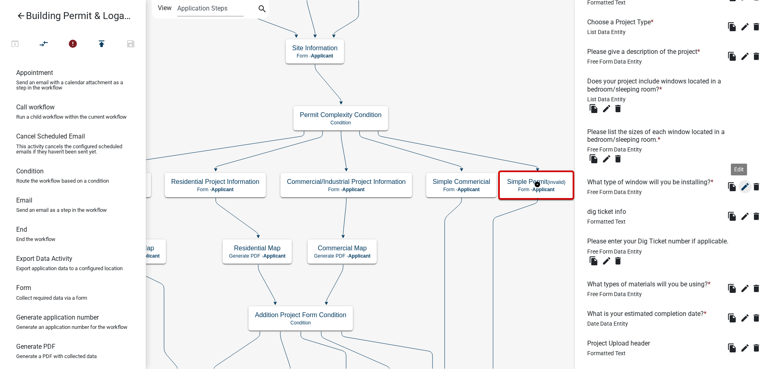
click at [740, 187] on icon "edit" at bounding box center [745, 187] width 10 height 10
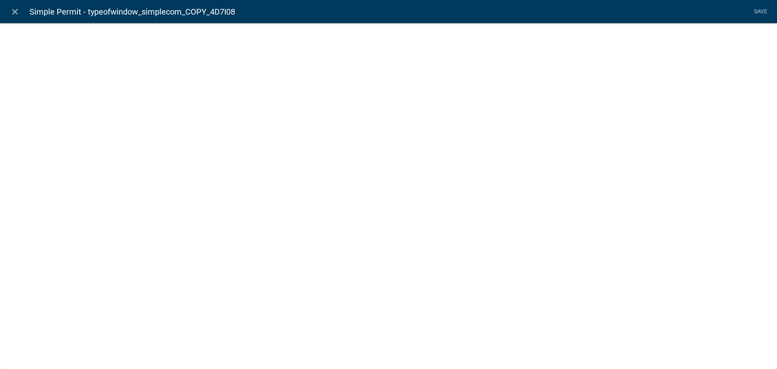
select select
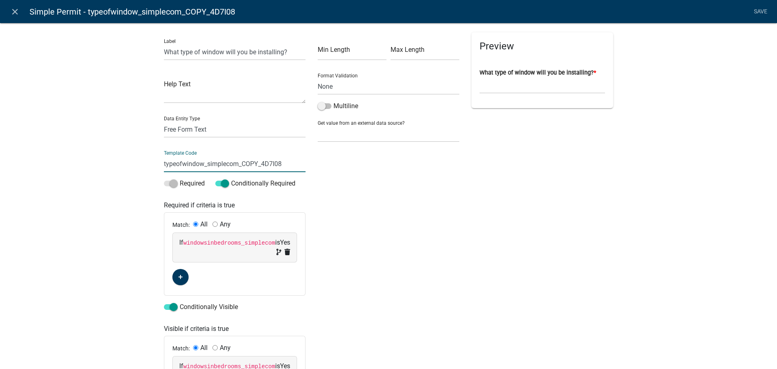
drag, startPoint x: 284, startPoint y: 161, endPoint x: 225, endPoint y: 165, distance: 59.6
click at [225, 165] on input "typeofwindow_simplecom_COPY_4D7I08" at bounding box center [235, 163] width 142 height 17
type input "typeofwindow_simplepermit"
click at [357, 196] on div "Min Length Max Length Format Validation None Email PhoneNumber Multiline Get va…" at bounding box center [389, 225] width 154 height 387
click at [229, 242] on code "windowsinbedrooms_simplecom" at bounding box center [229, 243] width 92 height 6
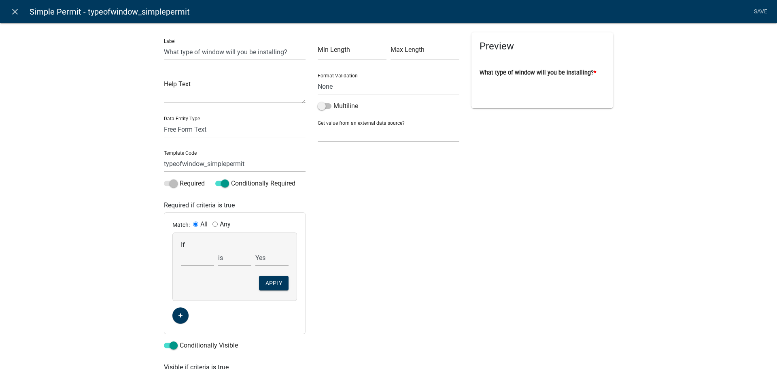
click at [188, 257] on select "Choose... 811digging 811digticketres_COPY_1FOFA2 addcontractor1 addcontractor1c…" at bounding box center [197, 257] width 33 height 17
select select "258: windowsinbedrooms_simplepermit"
click at [181, 249] on select "Choose... 811digging 811digticketres_COPY_1FOFA2 addcontractor1 addcontractor1c…" at bounding box center [197, 257] width 33 height 17
select select "1: Yes"
click at [276, 281] on button "Apply" at bounding box center [274, 283] width 30 height 15
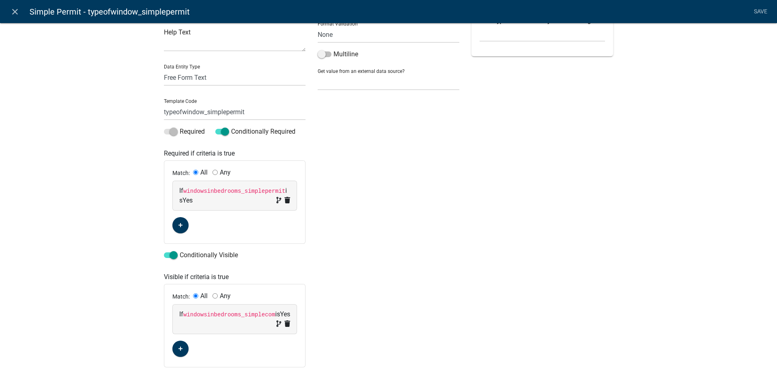
scroll to position [97, 0]
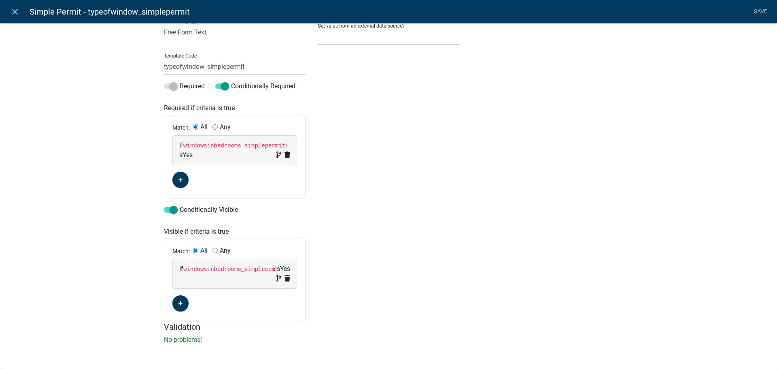
click at [242, 271] on code "windowsinbedrooms_simplecom" at bounding box center [229, 269] width 92 height 6
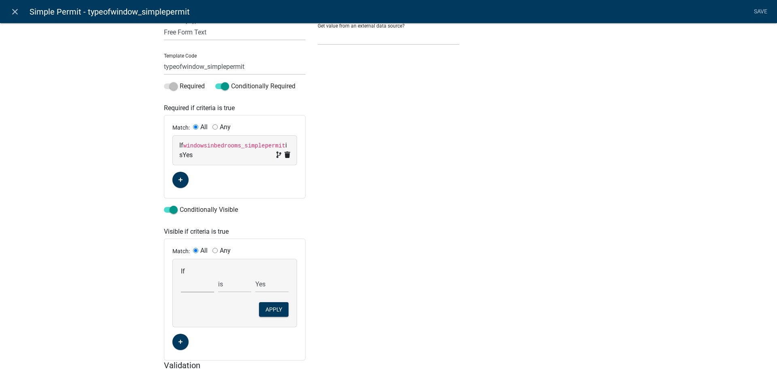
click at [187, 282] on select "Choose... 811digging 811digticketres_COPY_1FOFA2 addcontractor1 addcontractor1c…" at bounding box center [197, 284] width 33 height 17
select select "258: windowsinbedrooms_simplepermit"
click at [181, 276] on select "Choose... 811digging 811digticketres_COPY_1FOFA2 addcontractor1 addcontractor1c…" at bounding box center [197, 284] width 33 height 17
select select "1: Yes"
click at [268, 310] on button "Apply" at bounding box center [274, 309] width 30 height 15
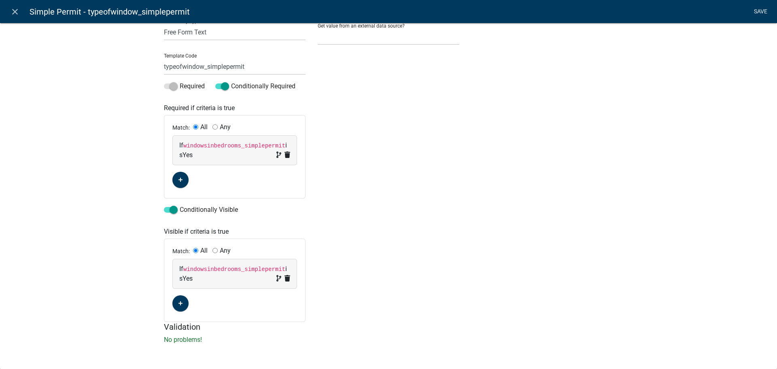
click at [764, 11] on link "Save" at bounding box center [760, 11] width 20 height 15
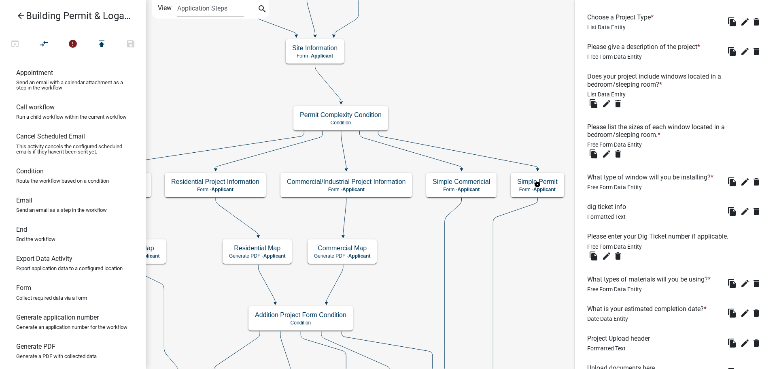
scroll to position [283, 0]
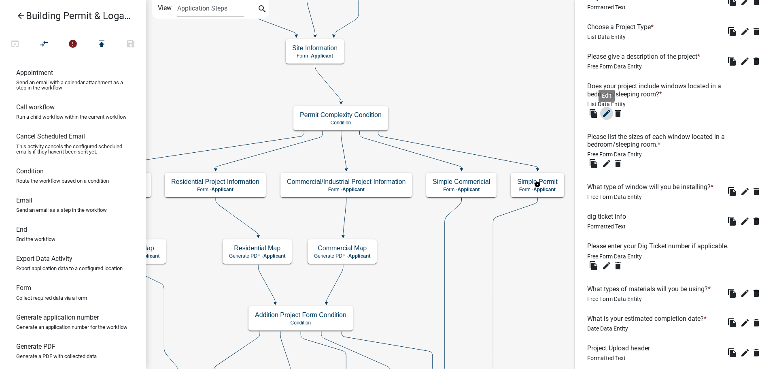
click at [613, 114] on button "edit" at bounding box center [606, 113] width 13 height 13
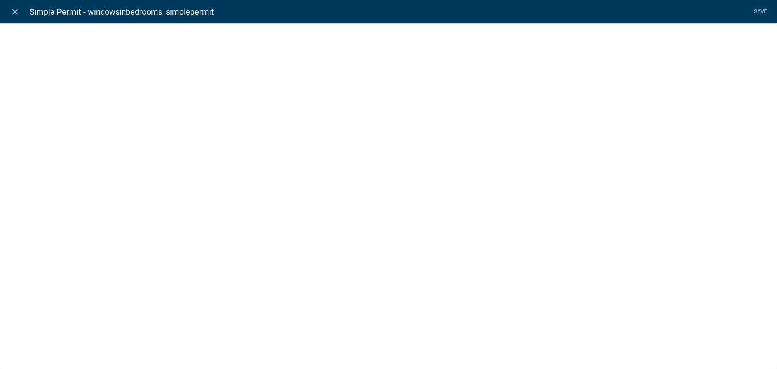
select select "list-data"
select select
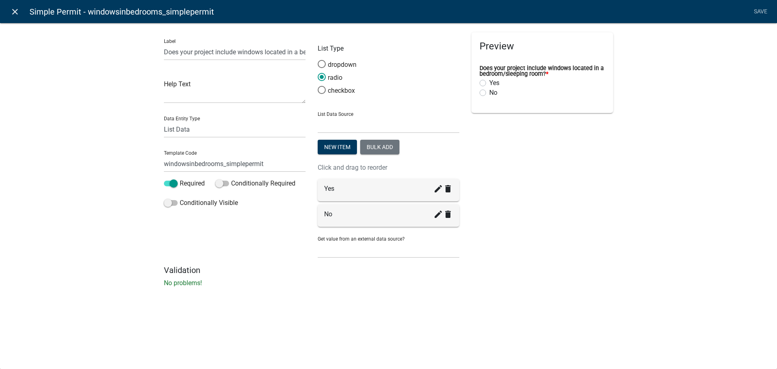
click at [15, 14] on icon "close" at bounding box center [15, 12] width 10 height 10
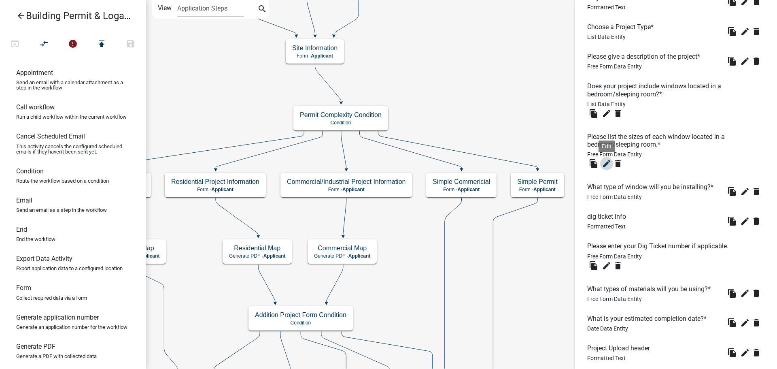
click at [605, 167] on icon "edit" at bounding box center [607, 164] width 10 height 10
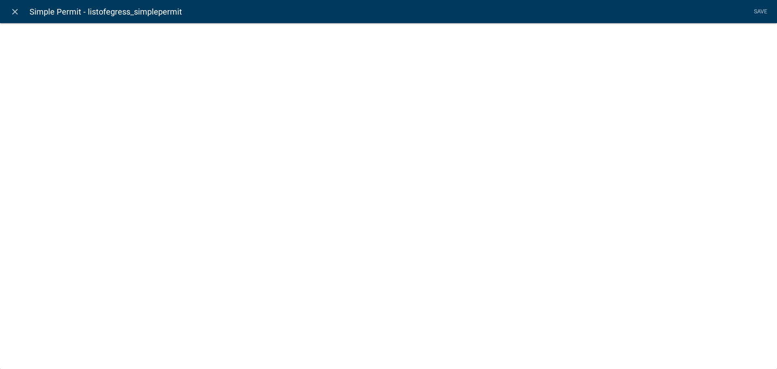
select select
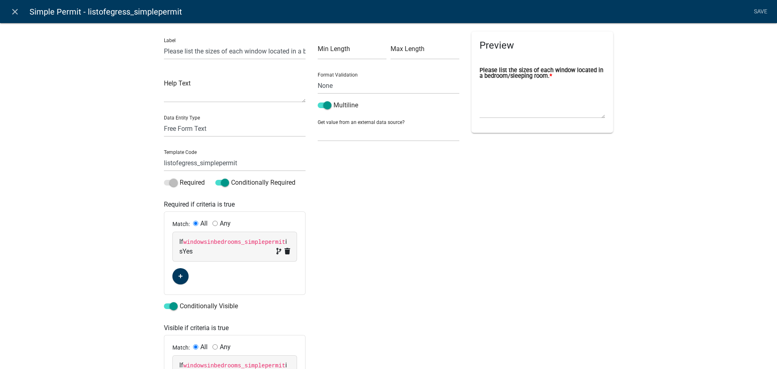
scroll to position [0, 0]
click at [13, 11] on icon "close" at bounding box center [15, 12] width 10 height 10
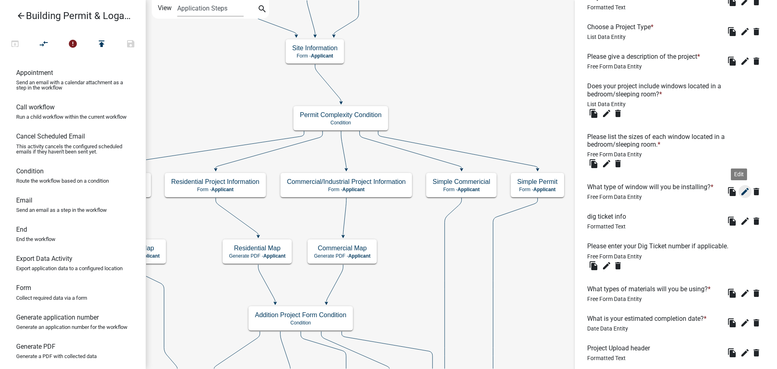
click at [740, 195] on icon "edit" at bounding box center [745, 192] width 10 height 10
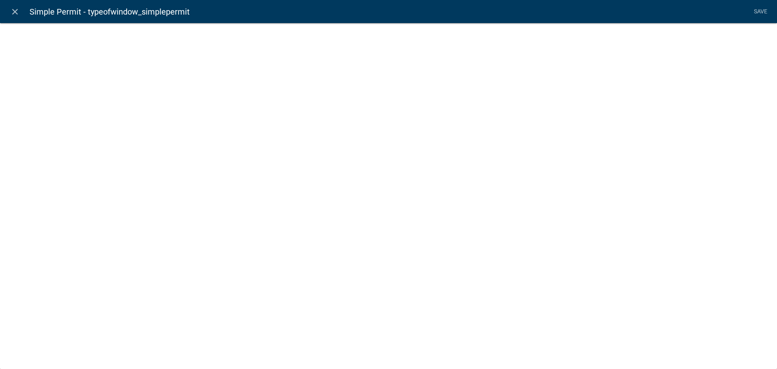
select select
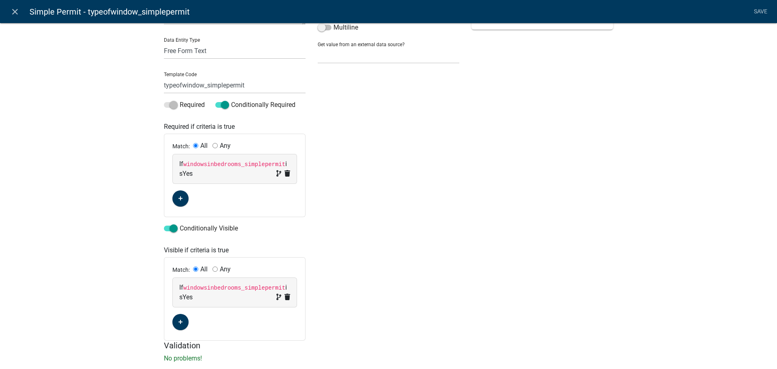
scroll to position [81, 0]
